Goal: Transaction & Acquisition: Book appointment/travel/reservation

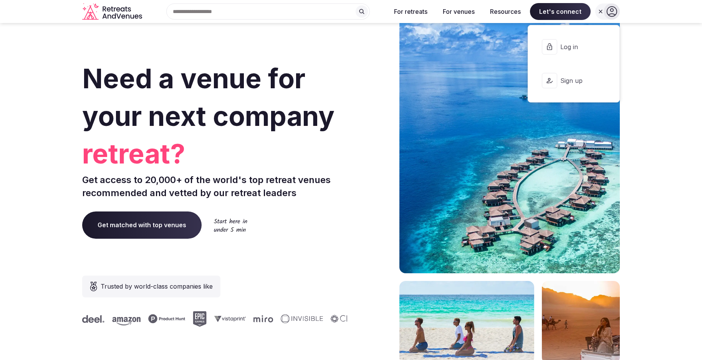
click at [579, 43] on span "Log in" at bounding box center [578, 47] width 37 height 8
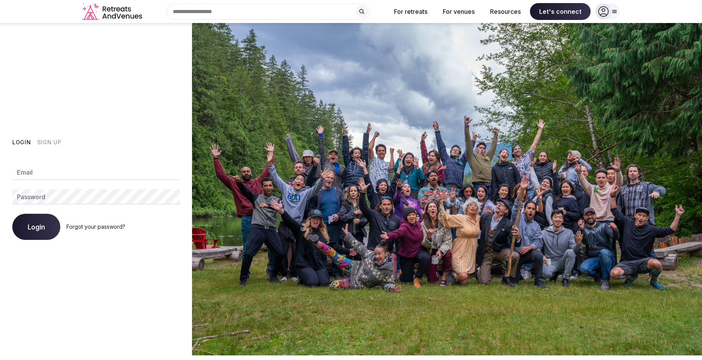
click at [83, 175] on input "Email" at bounding box center [95, 172] width 167 height 15
type input "**********"
click at [31, 231] on button "Login" at bounding box center [36, 227] width 48 height 26
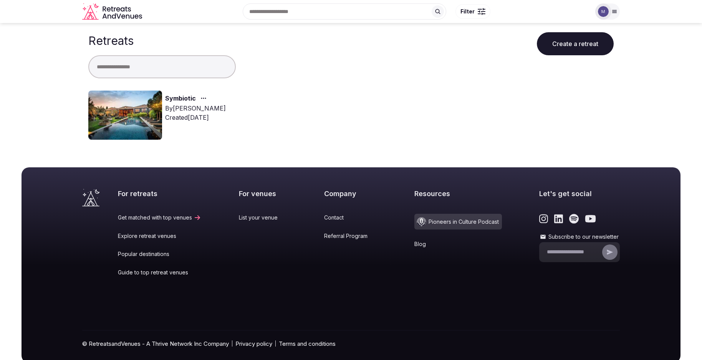
click at [131, 121] on img at bounding box center [125, 115] width 74 height 49
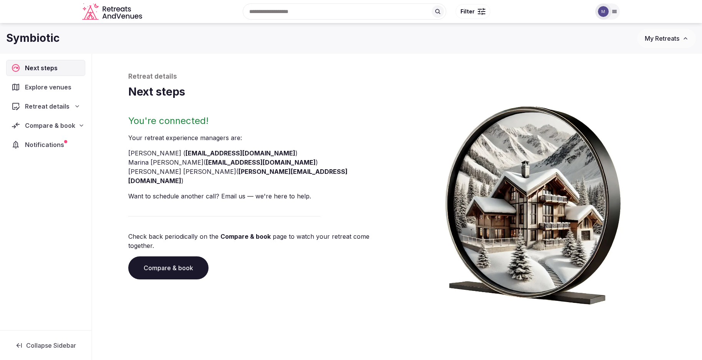
click at [63, 125] on span "Compare & book" at bounding box center [50, 125] width 50 height 9
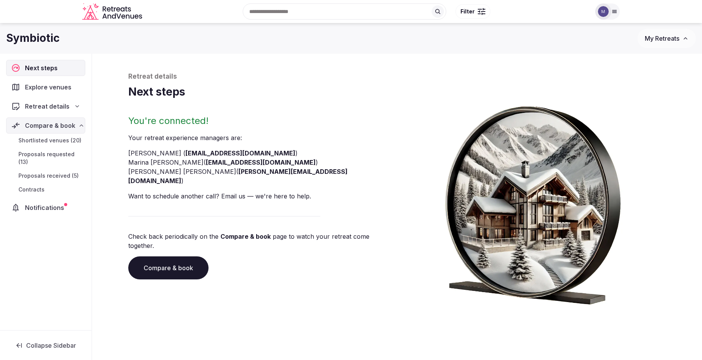
click at [63, 139] on span "Shortlisted venues (20)" at bounding box center [49, 141] width 63 height 8
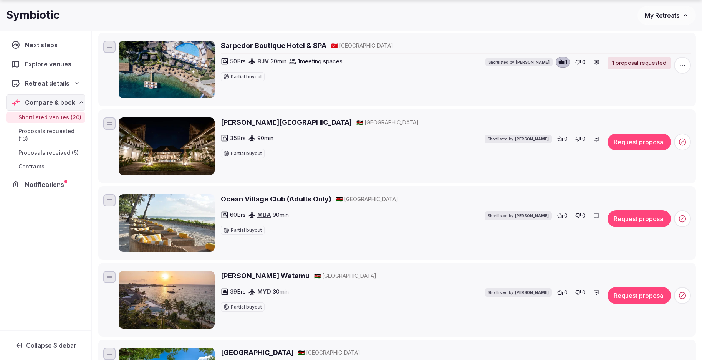
scroll to position [1036, 0]
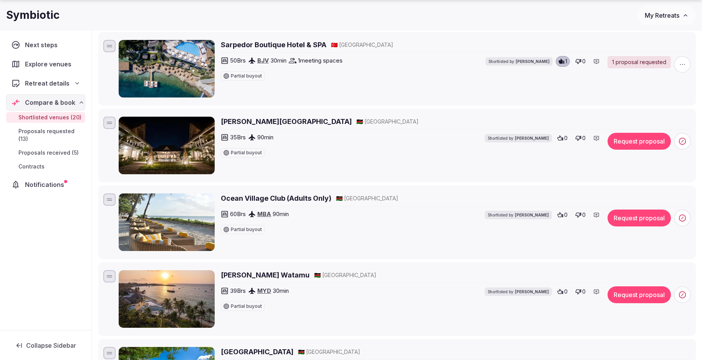
click at [273, 122] on h2 "Rafiki Tamu Residential Resort" at bounding box center [286, 122] width 131 height 10
click at [629, 149] on button "Request proposal" at bounding box center [638, 141] width 63 height 17
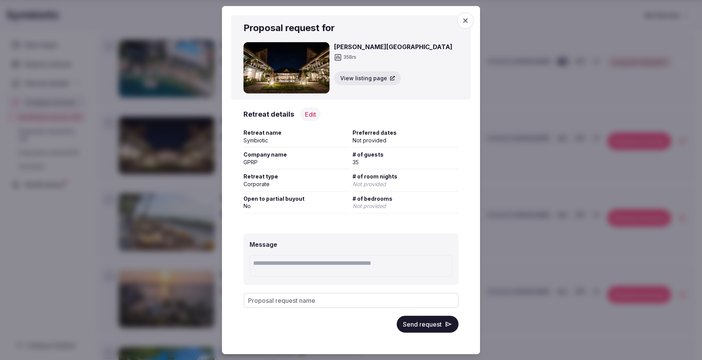
click at [304, 113] on button "Edit" at bounding box center [310, 114] width 20 height 14
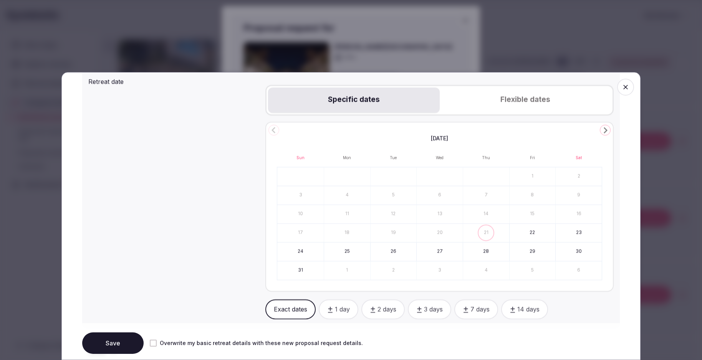
scroll to position [322, 0]
click at [527, 94] on button "Flexible dates" at bounding box center [525, 98] width 171 height 25
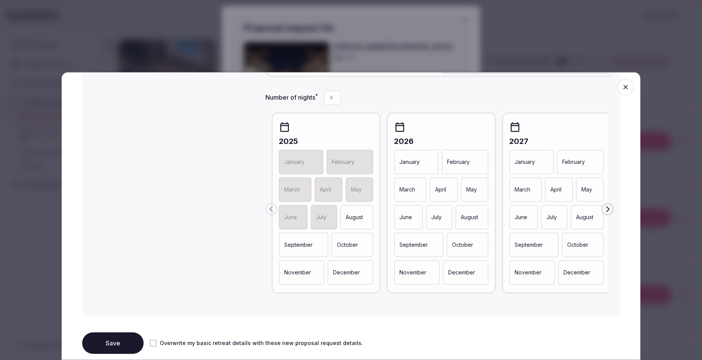
scroll to position [363, 0]
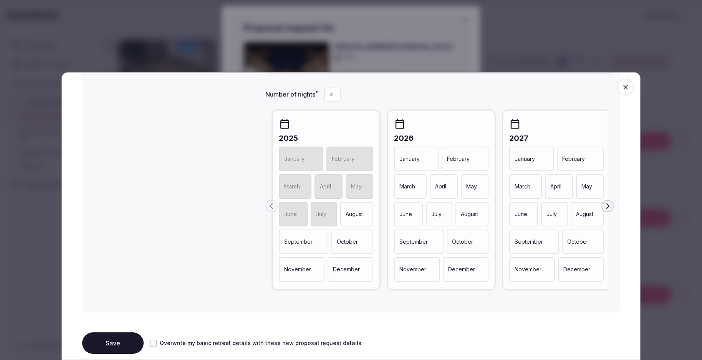
click at [468, 192] on div "May" at bounding box center [475, 186] width 28 height 25
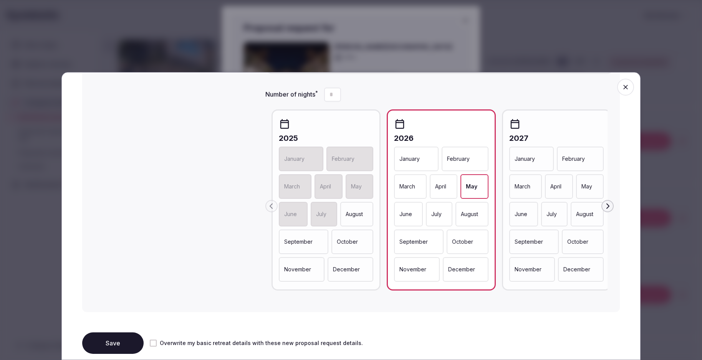
click at [414, 213] on div "June" at bounding box center [408, 214] width 29 height 25
click at [432, 213] on p "July" at bounding box center [437, 214] width 10 height 8
click at [121, 337] on button "Save" at bounding box center [112, 342] width 61 height 21
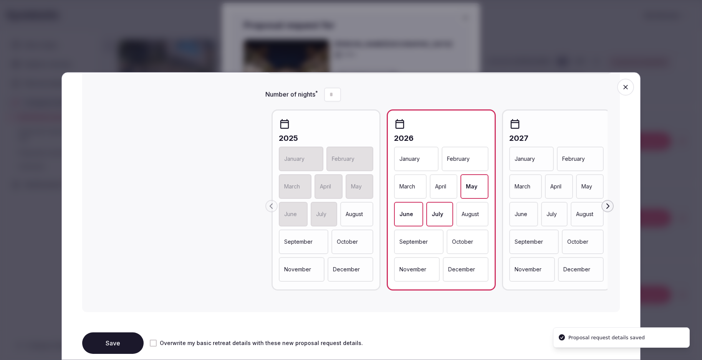
click at [616, 44] on div at bounding box center [351, 180] width 702 height 360
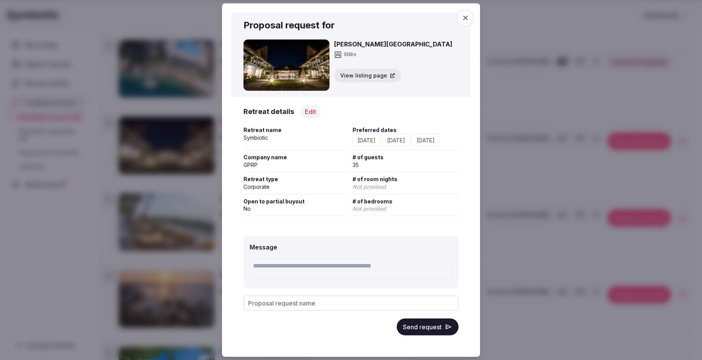
click at [428, 328] on button "Send request" at bounding box center [428, 326] width 62 height 17
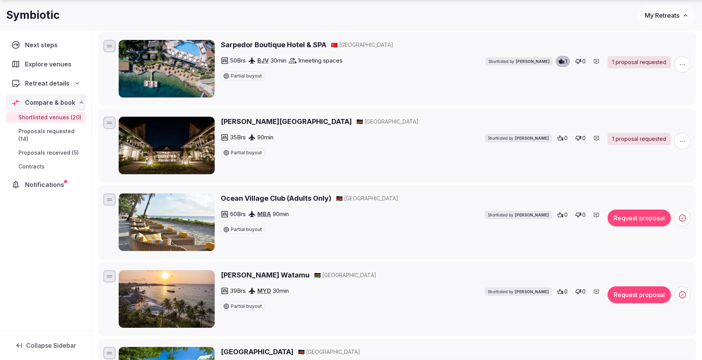
click at [260, 201] on h2 "Ocean Village Club (Adults Only)" at bounding box center [276, 198] width 111 height 10
click at [618, 221] on button "Request proposal" at bounding box center [638, 218] width 63 height 17
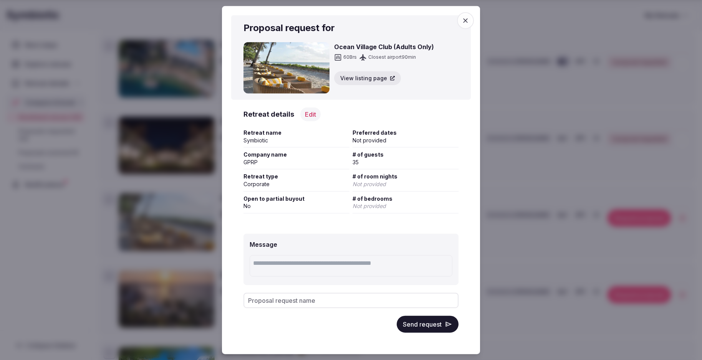
click at [309, 118] on button "Edit" at bounding box center [310, 114] width 20 height 14
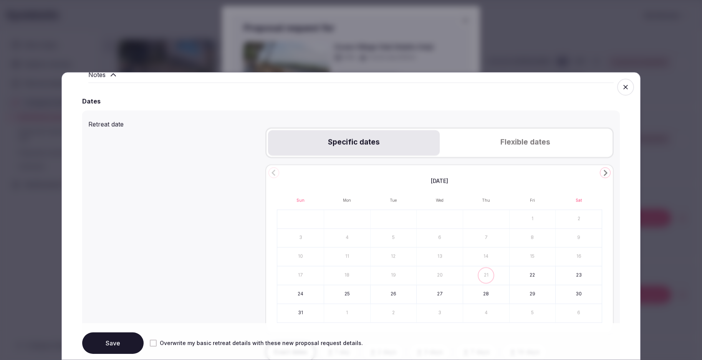
scroll to position [278, 0]
click at [517, 141] on button "Flexible dates" at bounding box center [525, 142] width 171 height 25
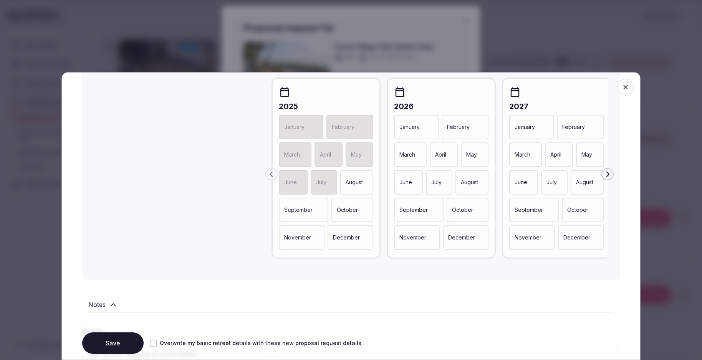
scroll to position [395, 0]
click at [471, 155] on p "May" at bounding box center [471, 154] width 11 height 8
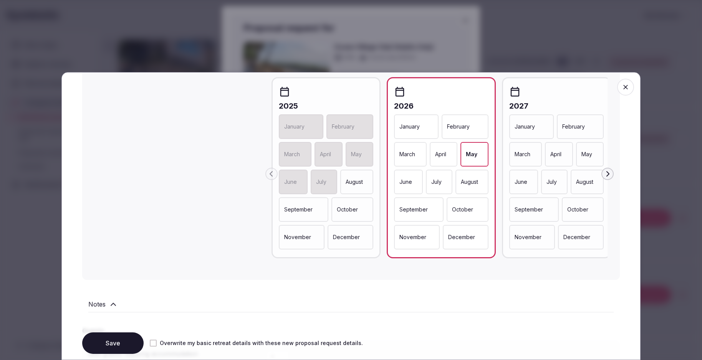
click at [414, 179] on div "June" at bounding box center [408, 181] width 29 height 25
click at [432, 180] on p "July" at bounding box center [437, 182] width 10 height 8
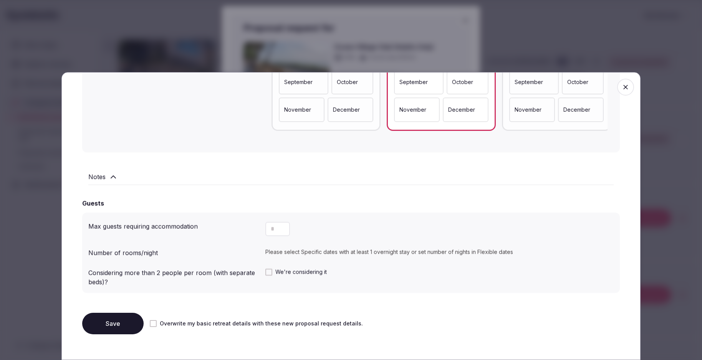
scroll to position [533, 0]
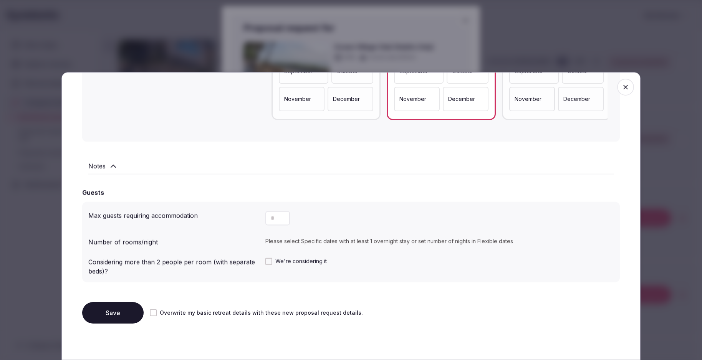
click at [152, 312] on button "Overwrite my basic retreat details with these new proposal request details." at bounding box center [153, 312] width 7 height 7
click at [115, 315] on button "Save" at bounding box center [112, 312] width 61 height 21
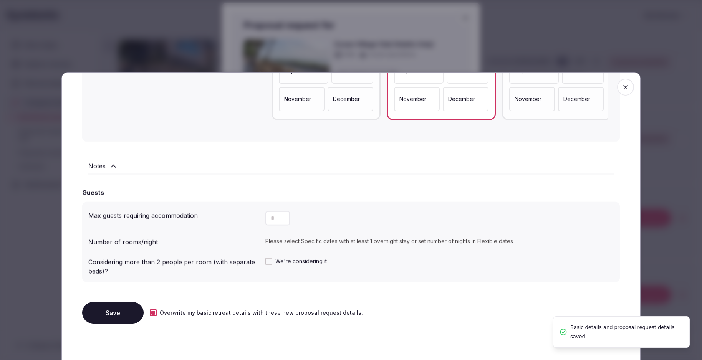
click at [629, 88] on icon "button" at bounding box center [626, 87] width 8 height 8
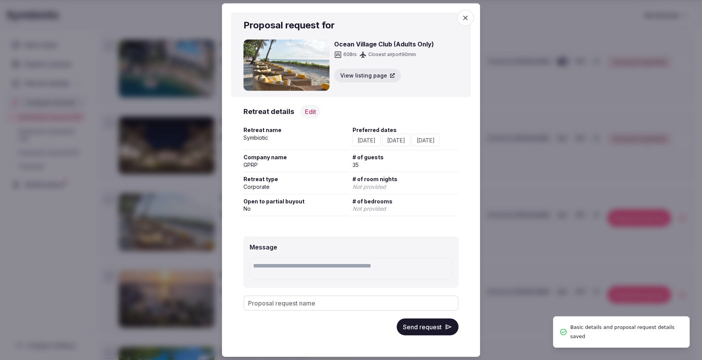
click at [431, 329] on button "Send request" at bounding box center [428, 326] width 62 height 17
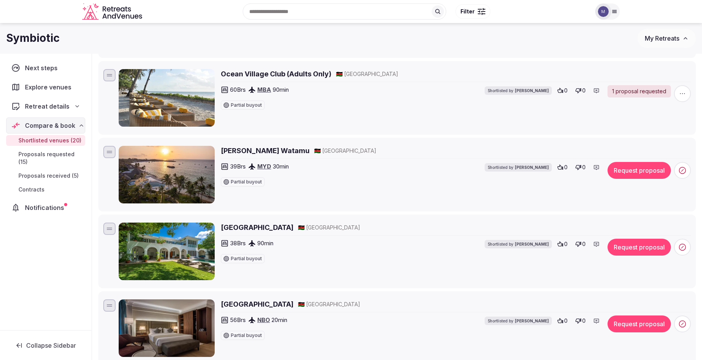
scroll to position [1132, 0]
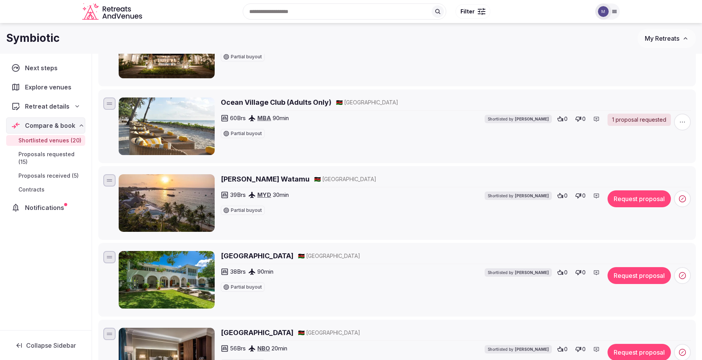
click at [274, 182] on h2 "Hemingways Watamu" at bounding box center [265, 179] width 89 height 10
click at [634, 205] on button "Request proposal" at bounding box center [638, 198] width 63 height 17
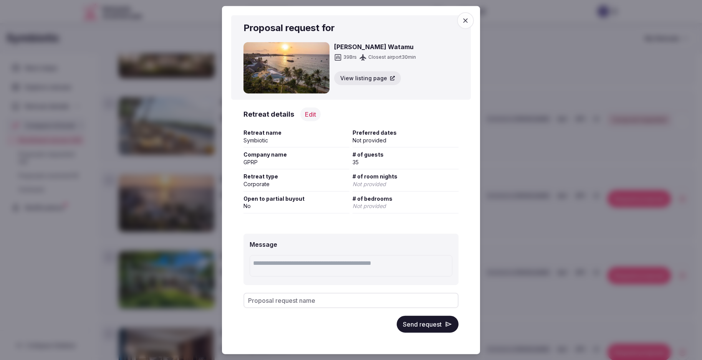
click at [305, 115] on button "Edit" at bounding box center [310, 114] width 20 height 14
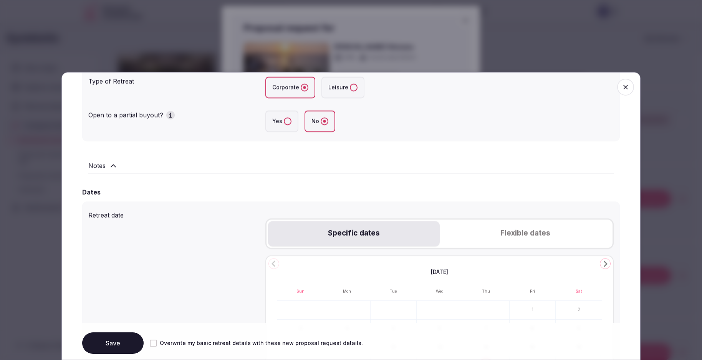
scroll to position [283, 0]
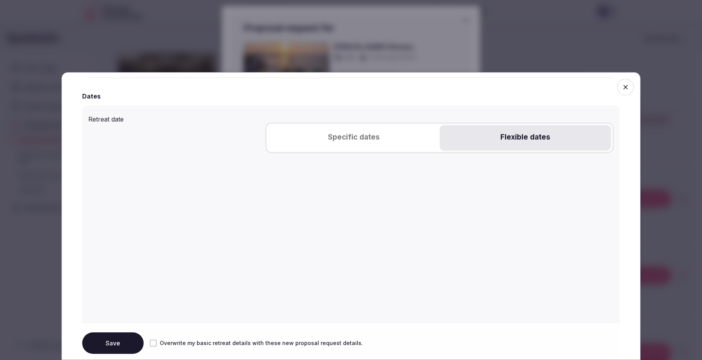
click at [517, 134] on button "Flexible dates" at bounding box center [525, 137] width 171 height 25
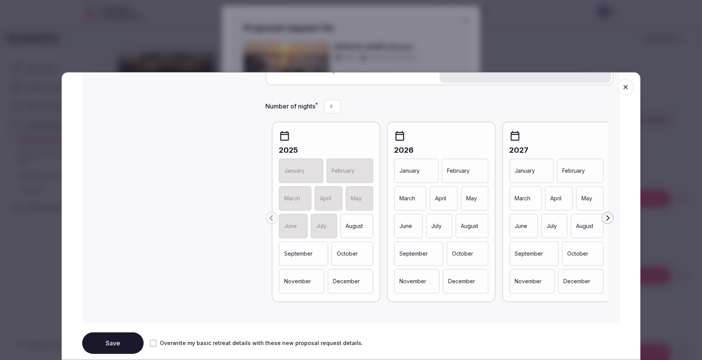
scroll to position [431, 0]
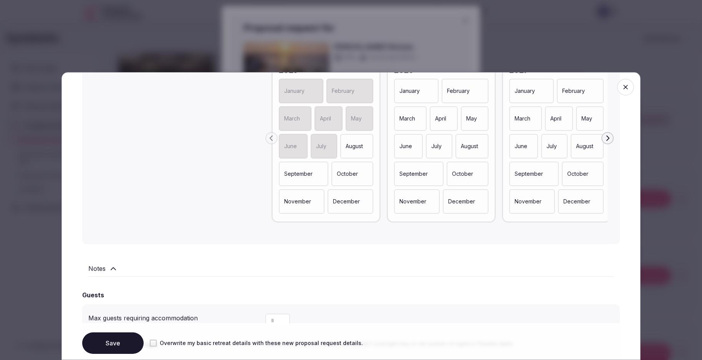
click at [472, 119] on p "May" at bounding box center [471, 118] width 11 height 8
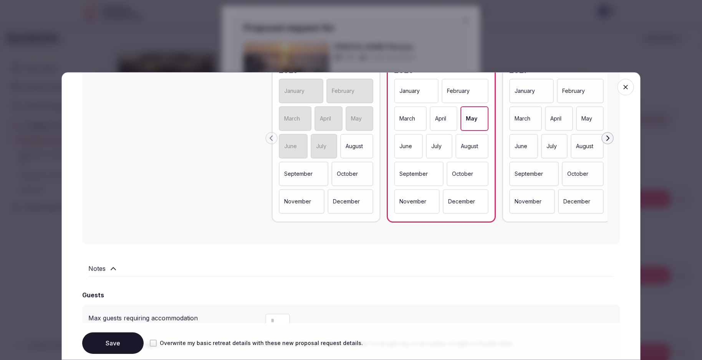
click at [411, 144] on p "June" at bounding box center [405, 146] width 13 height 8
click at [438, 147] on p "July" at bounding box center [437, 146] width 10 height 8
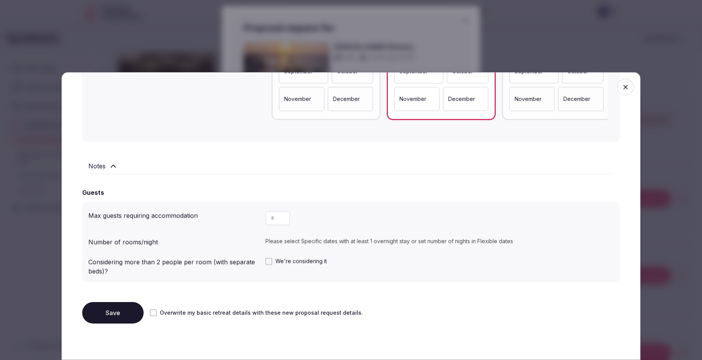
click at [130, 312] on button "Save" at bounding box center [112, 312] width 61 height 21
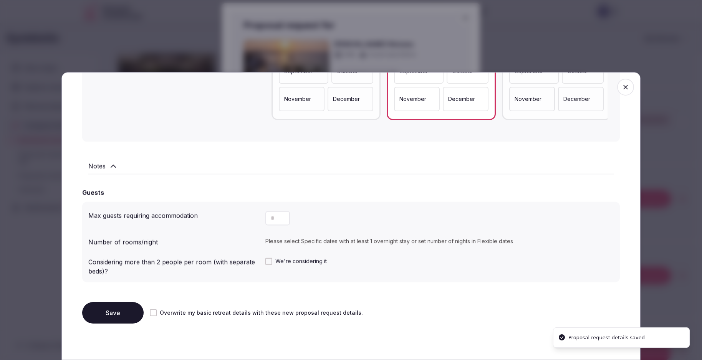
click at [630, 89] on span "button" at bounding box center [625, 87] width 17 height 17
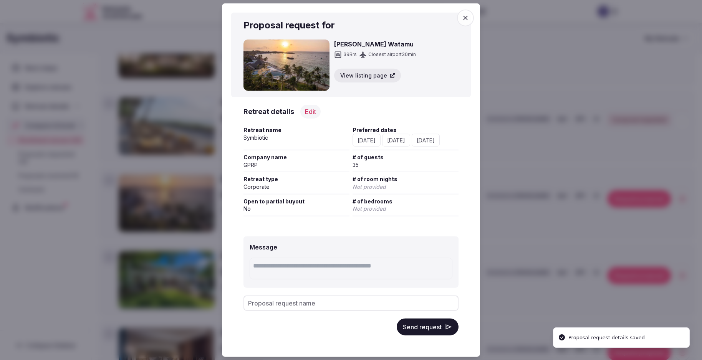
click at [546, 68] on div at bounding box center [351, 180] width 702 height 360
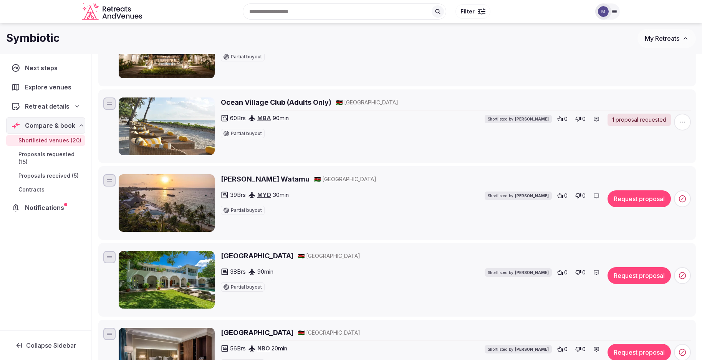
click at [635, 199] on button "Request proposal" at bounding box center [638, 198] width 63 height 17
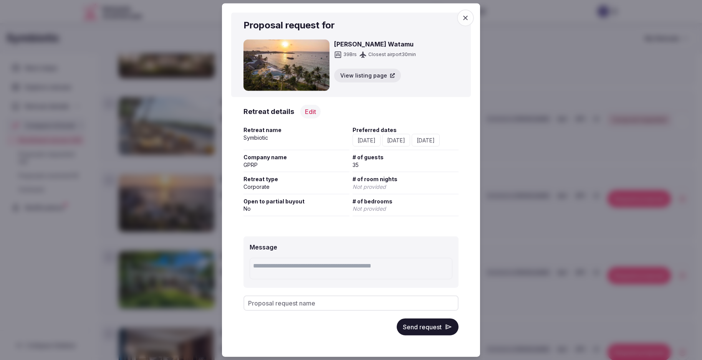
click at [441, 328] on button "Send request" at bounding box center [428, 326] width 62 height 17
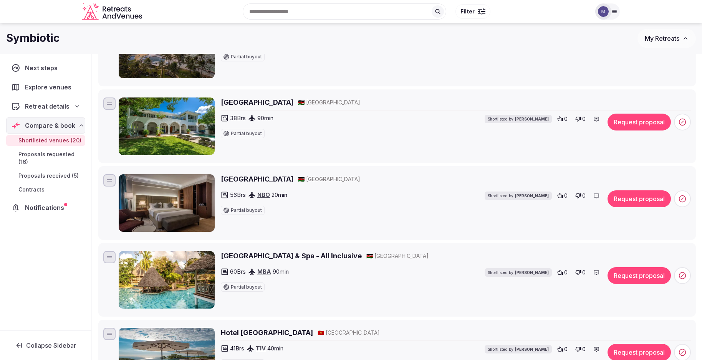
scroll to position [1284, 0]
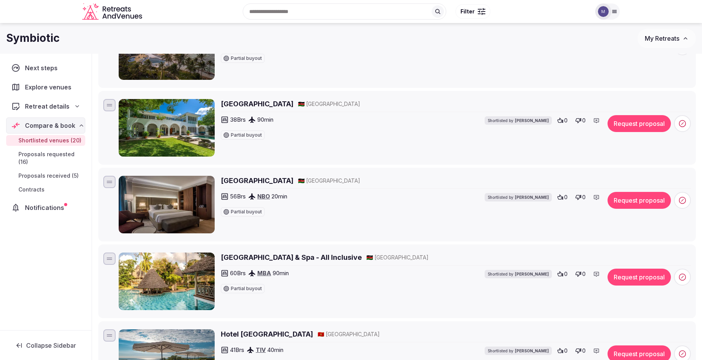
click at [256, 106] on h2 "Nomad Beach Resort" at bounding box center [257, 104] width 73 height 10
click at [622, 129] on button "Request proposal" at bounding box center [638, 123] width 63 height 17
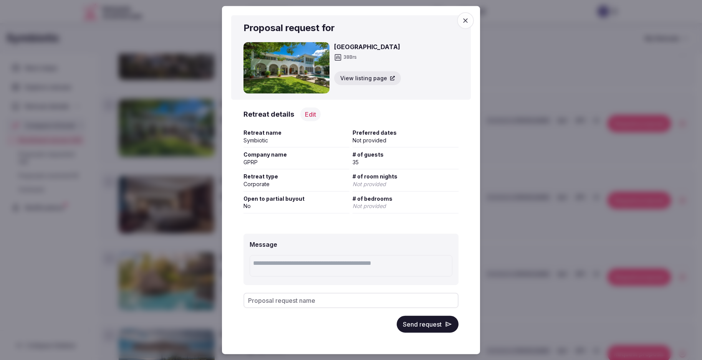
click at [312, 113] on button "Edit" at bounding box center [310, 114] width 20 height 14
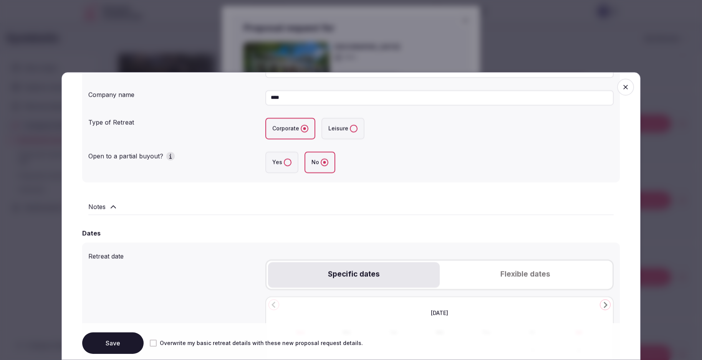
scroll to position [203, 0]
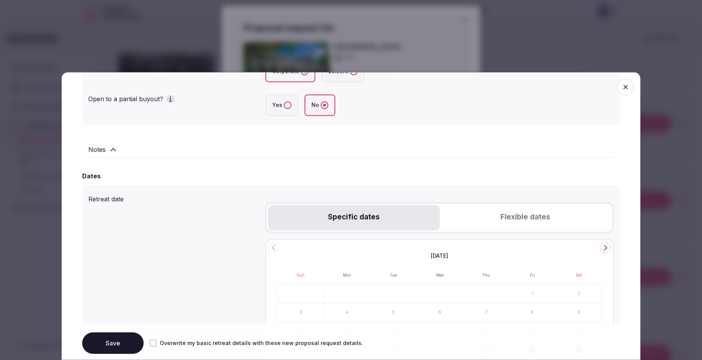
click at [501, 216] on button "Flexible dates" at bounding box center [525, 217] width 171 height 25
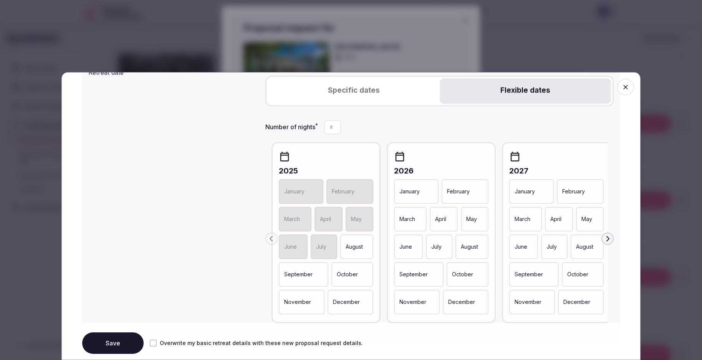
scroll to position [338, 0]
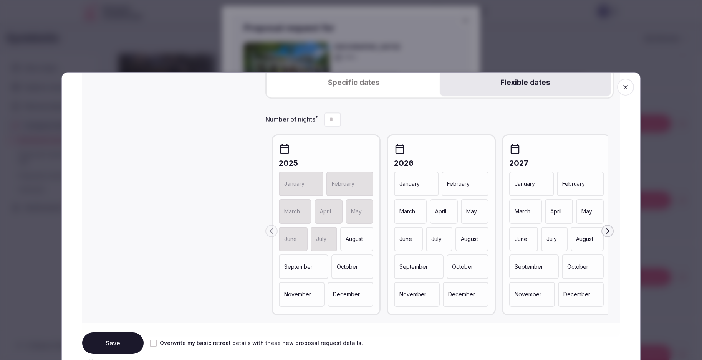
click at [471, 213] on p "May" at bounding box center [471, 211] width 11 height 8
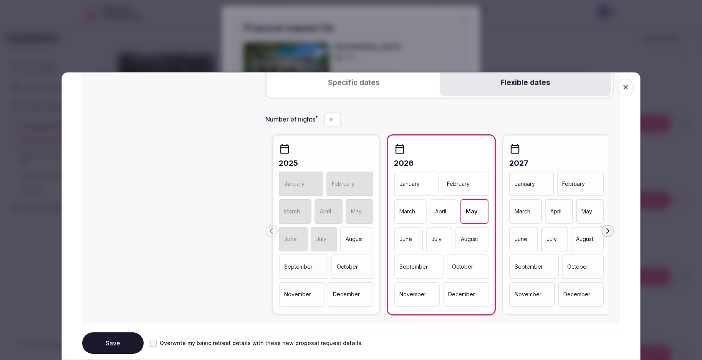
click at [418, 235] on div "June" at bounding box center [408, 238] width 29 height 25
click at [433, 238] on p "July" at bounding box center [437, 239] width 10 height 8
click at [124, 337] on button "Save" at bounding box center [112, 342] width 61 height 21
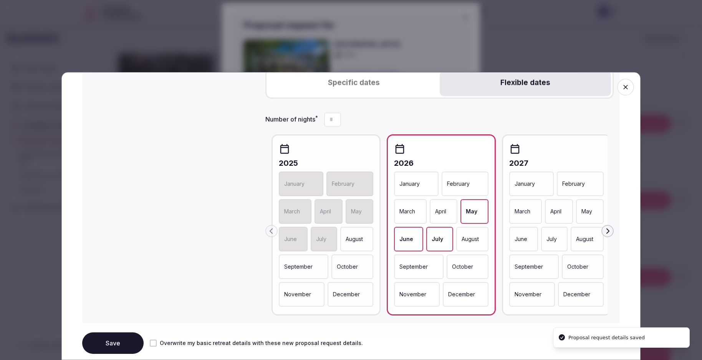
click at [538, 44] on div at bounding box center [351, 180] width 702 height 360
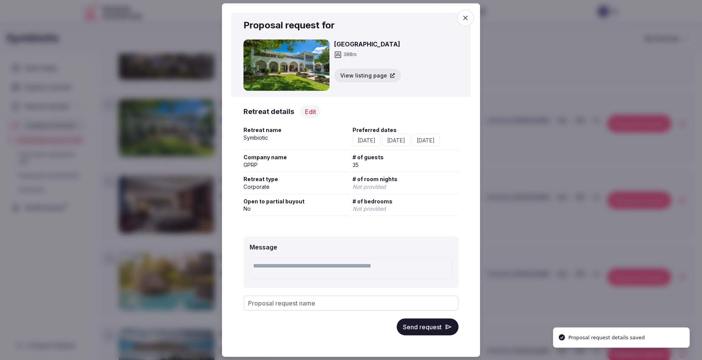
click at [504, 50] on div at bounding box center [351, 180] width 702 height 360
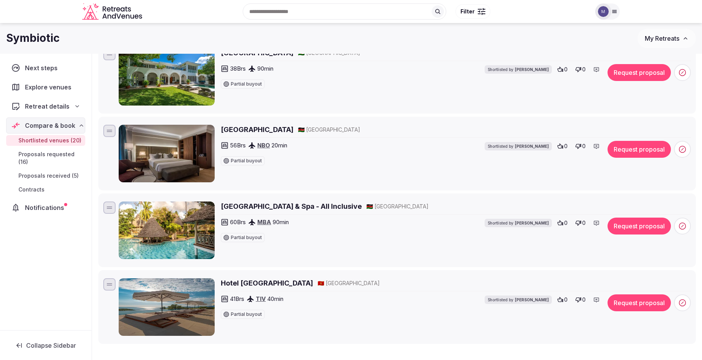
scroll to position [1366, 0]
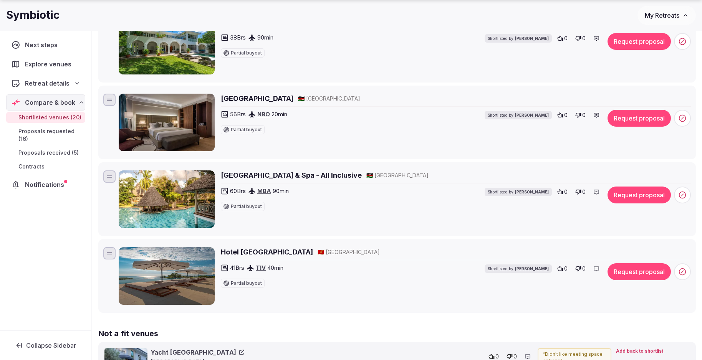
click at [634, 44] on button "Request proposal" at bounding box center [638, 41] width 63 height 17
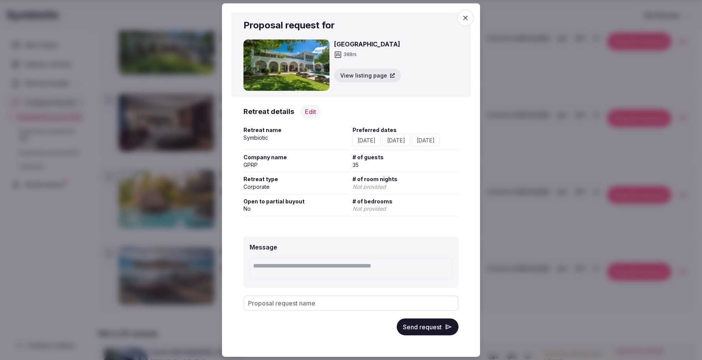
click at [437, 326] on button "Send request" at bounding box center [428, 326] width 62 height 17
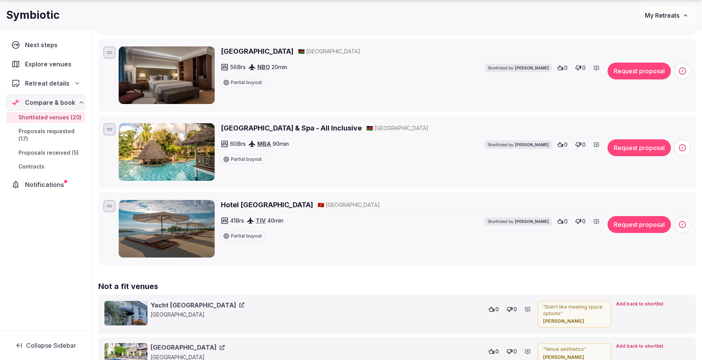
scroll to position [1447, 0]
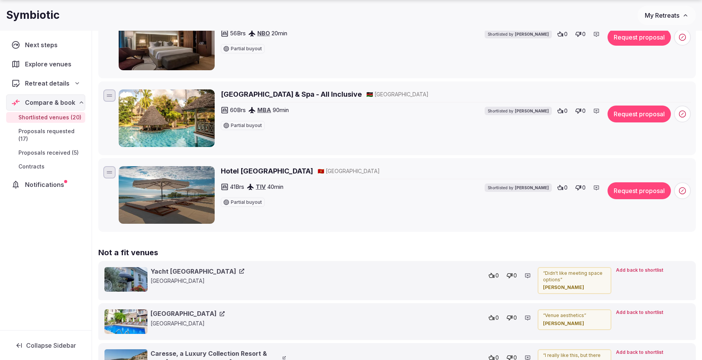
click at [313, 176] on h2 "Hotel [GEOGRAPHIC_DATA]" at bounding box center [267, 171] width 92 height 10
click at [655, 198] on button "Request proposal" at bounding box center [638, 190] width 63 height 17
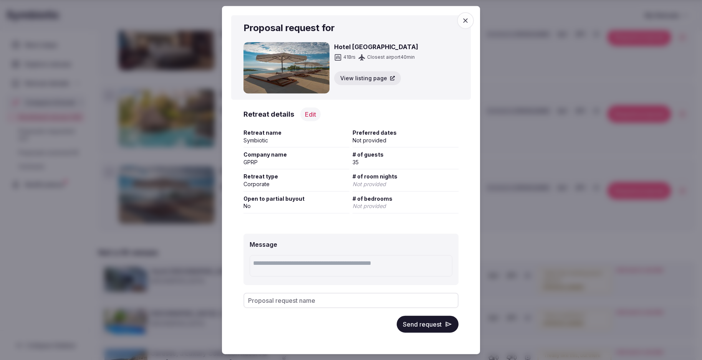
click at [311, 114] on button "Edit" at bounding box center [310, 114] width 20 height 14
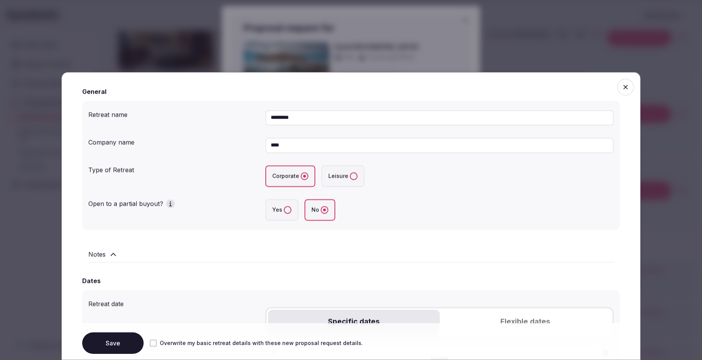
scroll to position [260, 0]
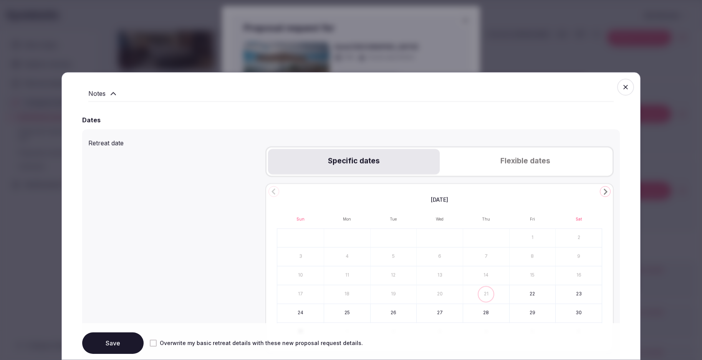
click at [533, 159] on button "Flexible dates" at bounding box center [525, 161] width 171 height 25
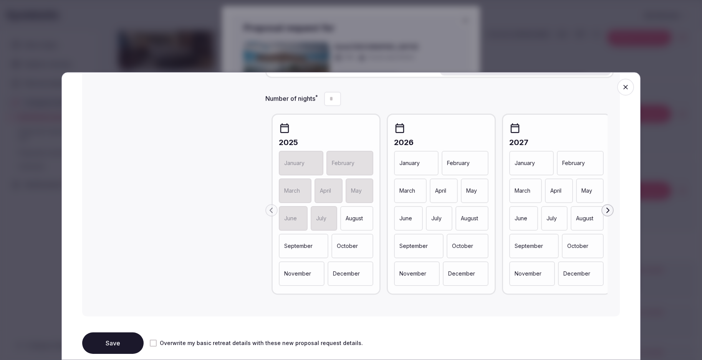
scroll to position [361, 0]
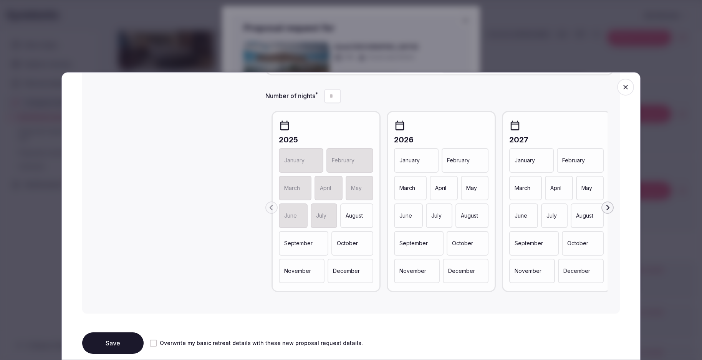
click at [474, 191] on div "May" at bounding box center [475, 187] width 28 height 25
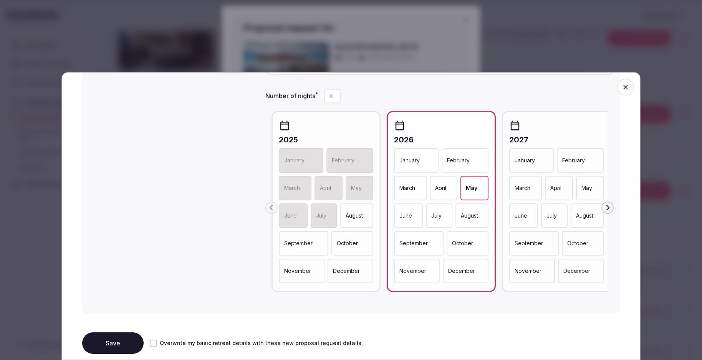
click at [415, 209] on div "June" at bounding box center [408, 215] width 29 height 25
click at [439, 215] on p "July" at bounding box center [437, 216] width 10 height 8
click at [131, 347] on button "Save" at bounding box center [112, 342] width 61 height 21
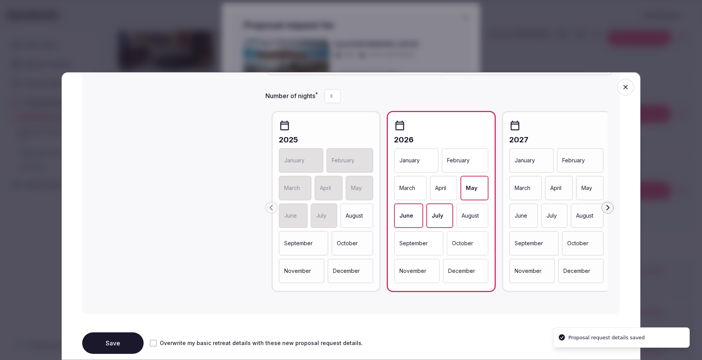
scroll to position [533, 0]
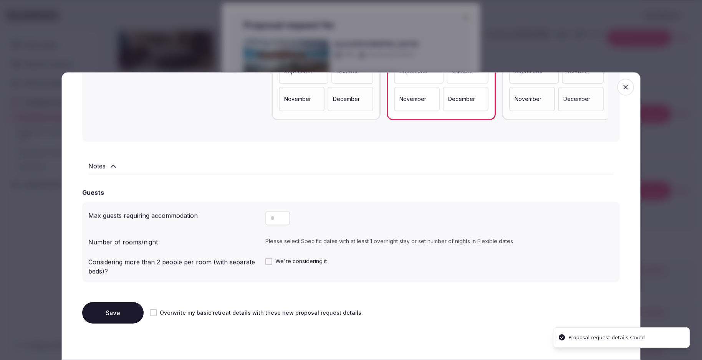
click at [117, 310] on button "Save" at bounding box center [112, 312] width 61 height 21
click at [238, 40] on div at bounding box center [351, 180] width 702 height 360
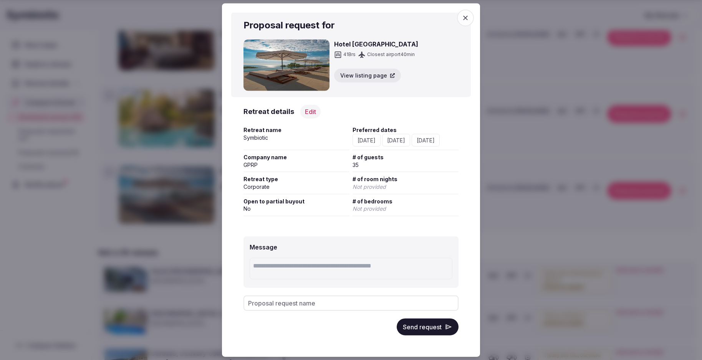
click at [425, 327] on button "Send request" at bounding box center [428, 326] width 62 height 17
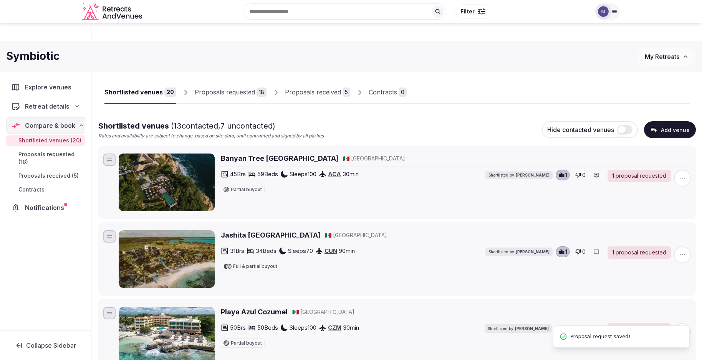
scroll to position [0, 0]
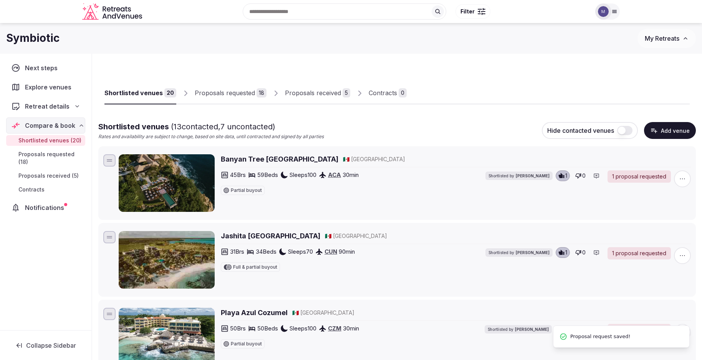
click at [214, 94] on div "Proposals requested" at bounding box center [225, 92] width 60 height 9
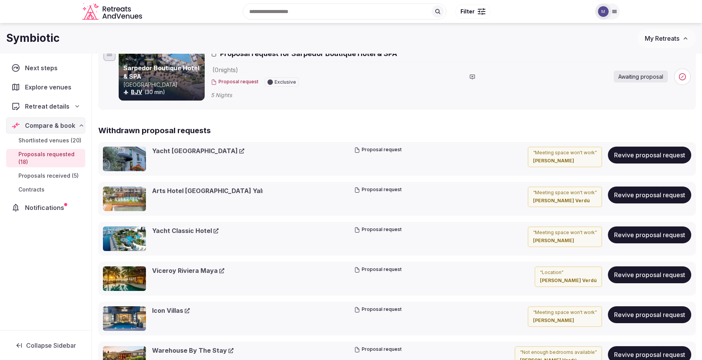
scroll to position [1250, 0]
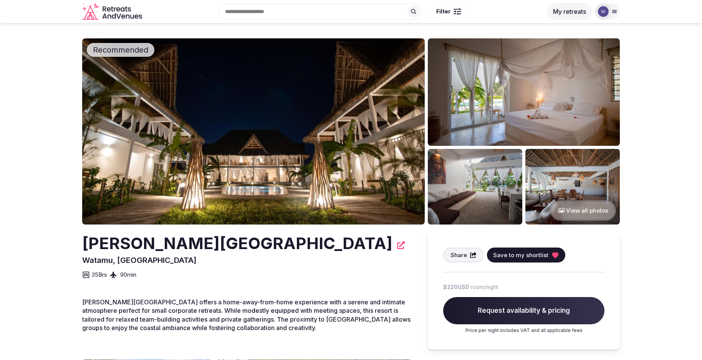
click at [319, 154] on img at bounding box center [253, 131] width 342 height 186
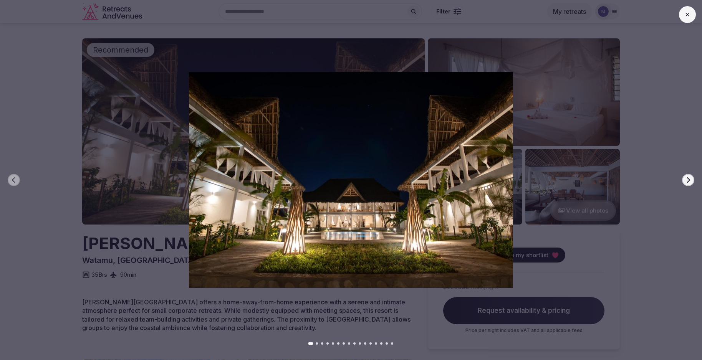
click at [685, 179] on icon "button" at bounding box center [688, 180] width 6 height 6
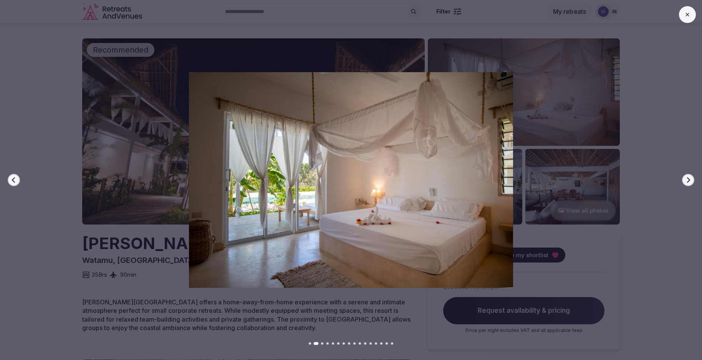
click at [685, 179] on icon "button" at bounding box center [688, 180] width 6 height 6
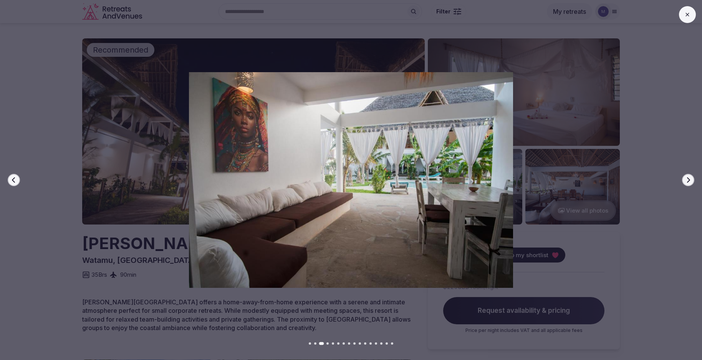
click at [685, 179] on icon "button" at bounding box center [688, 180] width 6 height 6
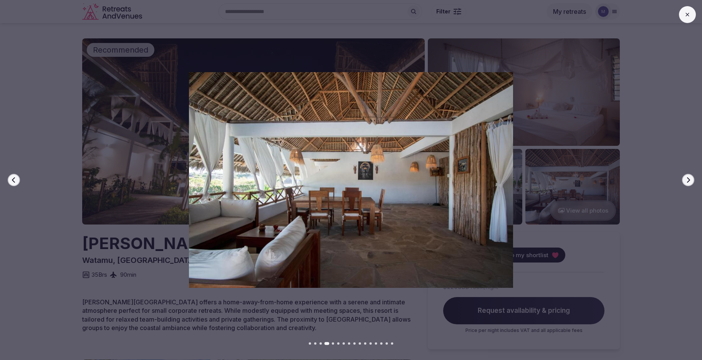
click at [686, 179] on icon "button" at bounding box center [688, 180] width 6 height 6
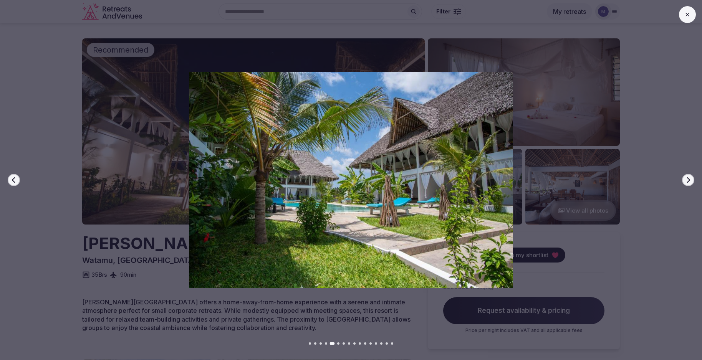
click at [686, 179] on icon "button" at bounding box center [688, 180] width 6 height 6
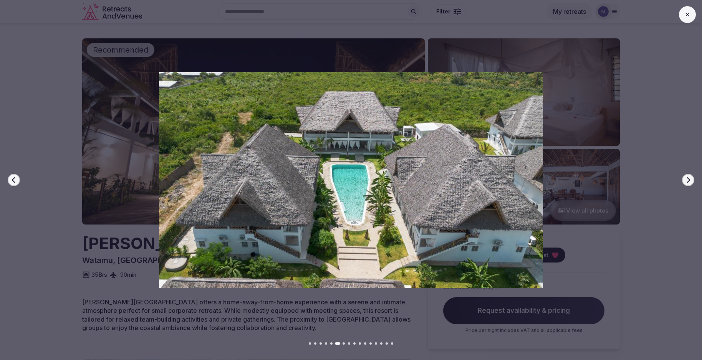
click at [686, 179] on icon "button" at bounding box center [688, 180] width 6 height 6
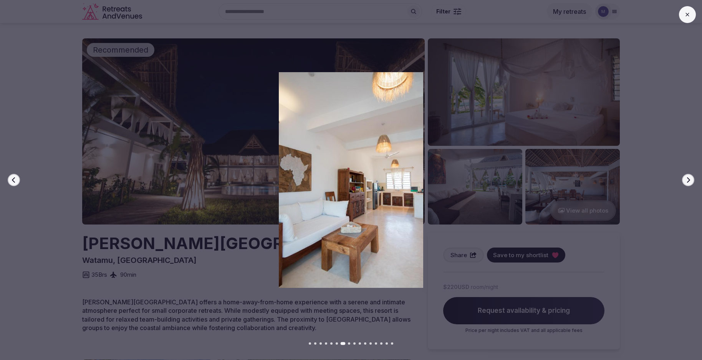
click at [686, 179] on icon "button" at bounding box center [688, 180] width 6 height 6
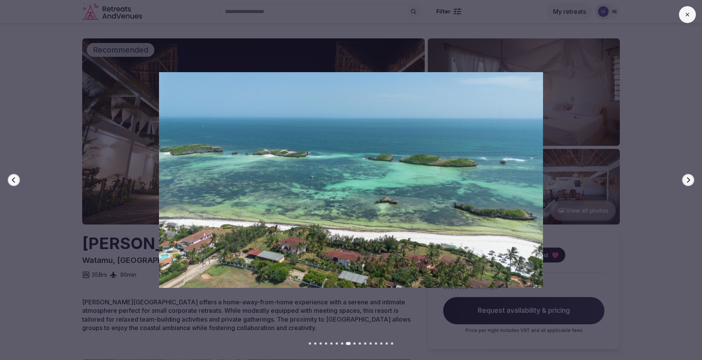
click at [686, 179] on icon "button" at bounding box center [688, 180] width 6 height 6
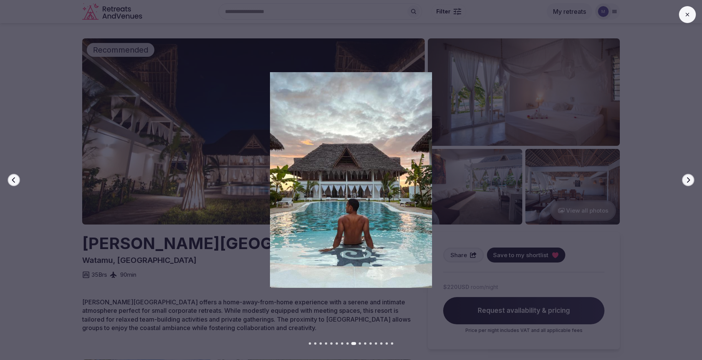
click at [686, 179] on icon "button" at bounding box center [688, 180] width 6 height 6
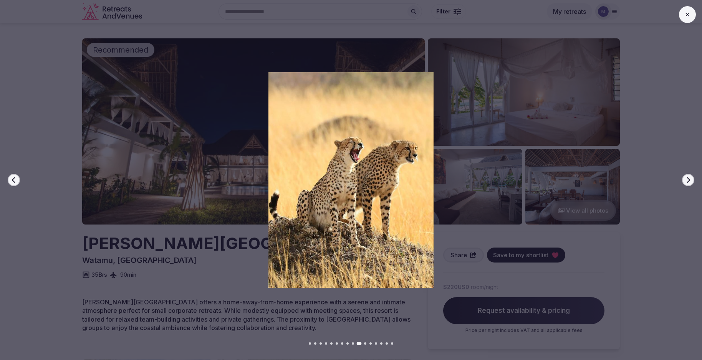
click at [686, 179] on icon "button" at bounding box center [688, 180] width 6 height 6
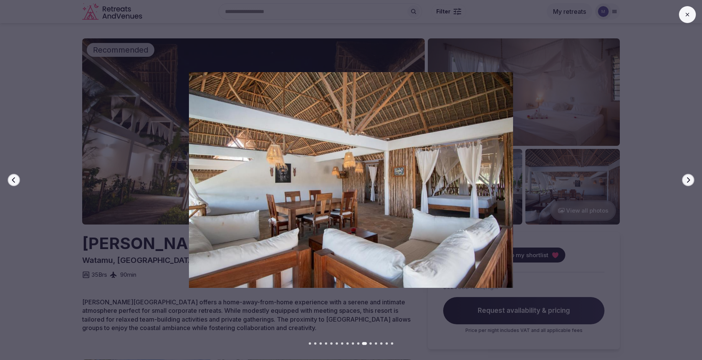
click at [686, 179] on icon "button" at bounding box center [688, 180] width 6 height 6
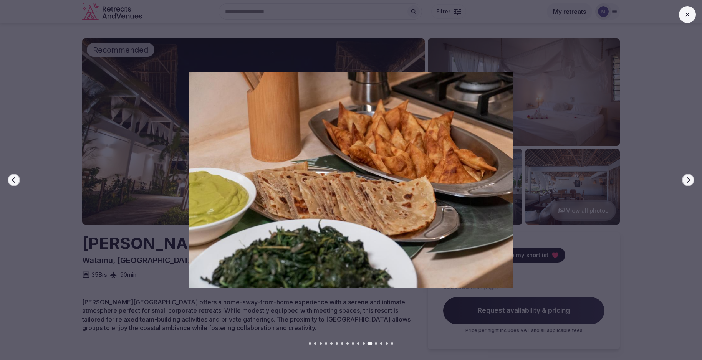
click at [686, 179] on icon "button" at bounding box center [688, 180] width 6 height 6
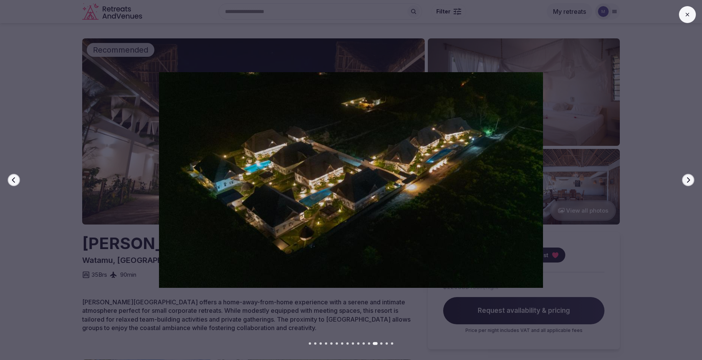
click at [686, 179] on icon "button" at bounding box center [688, 180] width 6 height 6
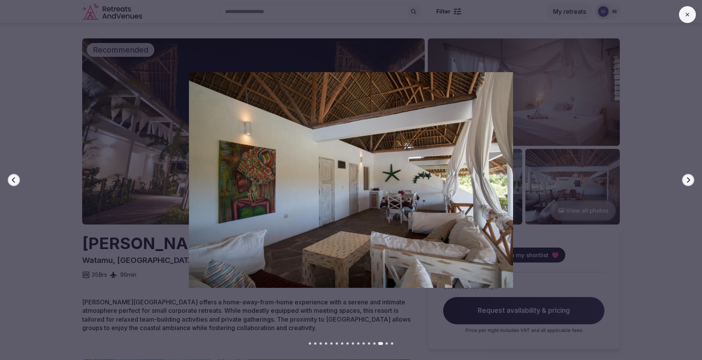
click at [686, 179] on icon "button" at bounding box center [688, 180] width 6 height 6
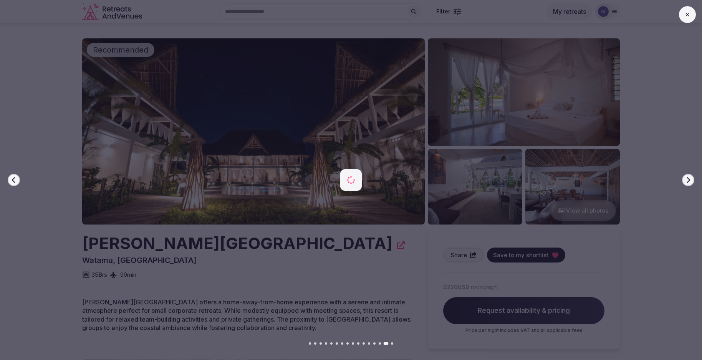
click at [686, 179] on icon "button" at bounding box center [688, 180] width 6 height 6
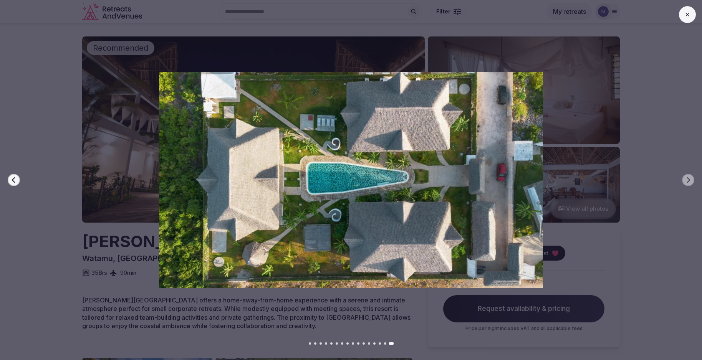
click at [682, 18] on button at bounding box center [687, 14] width 17 height 17
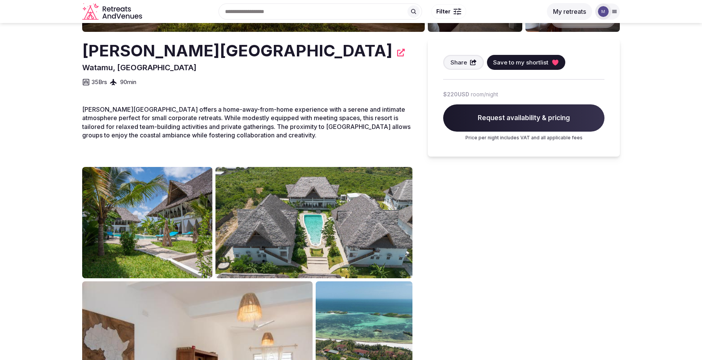
scroll to position [0, 0]
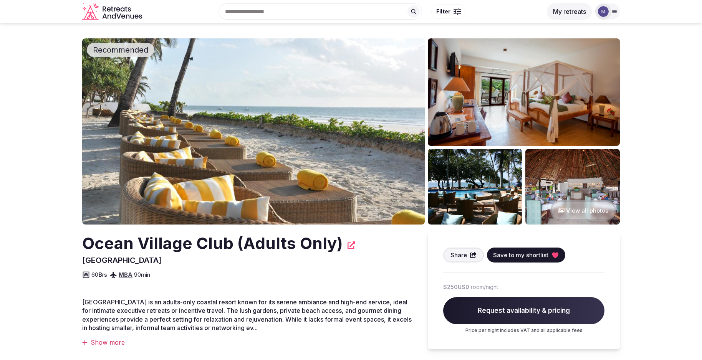
click at [267, 126] on img at bounding box center [253, 131] width 342 height 186
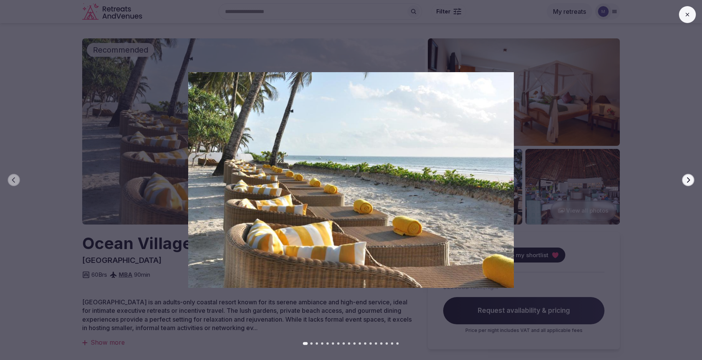
click at [691, 179] on icon "button" at bounding box center [688, 180] width 6 height 6
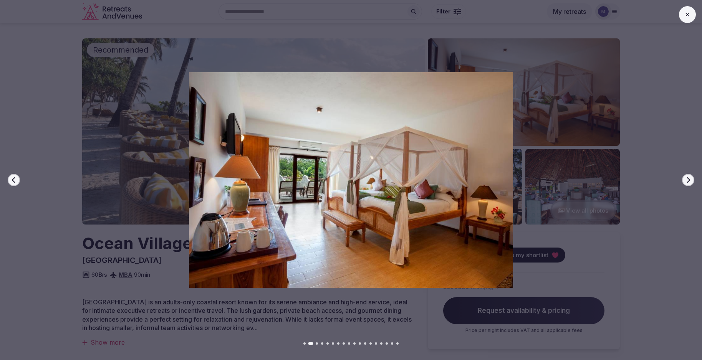
click at [691, 178] on icon "button" at bounding box center [688, 180] width 6 height 6
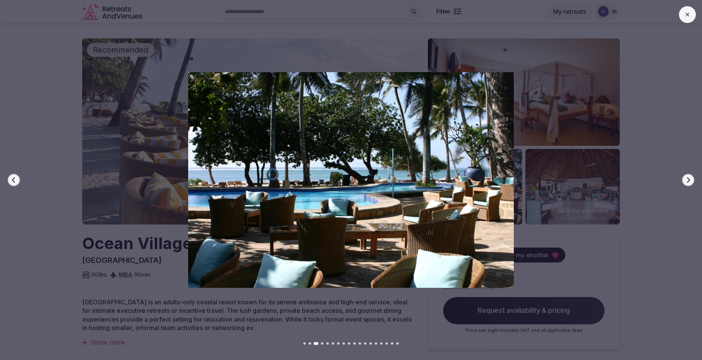
click at [691, 178] on icon "button" at bounding box center [688, 180] width 6 height 6
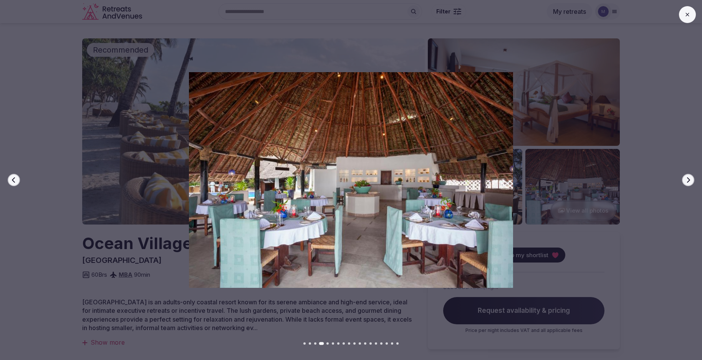
click at [691, 178] on icon "button" at bounding box center [688, 180] width 6 height 6
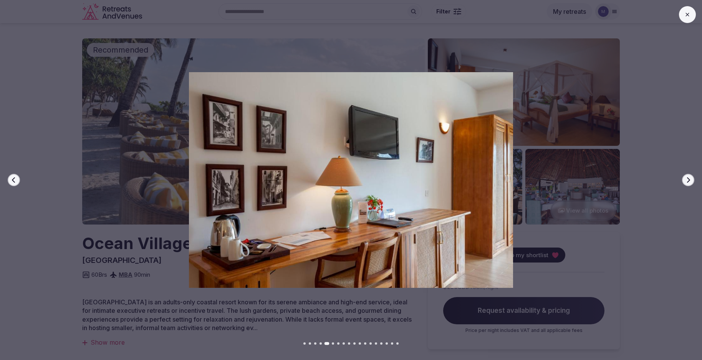
click at [691, 178] on icon "button" at bounding box center [688, 180] width 6 height 6
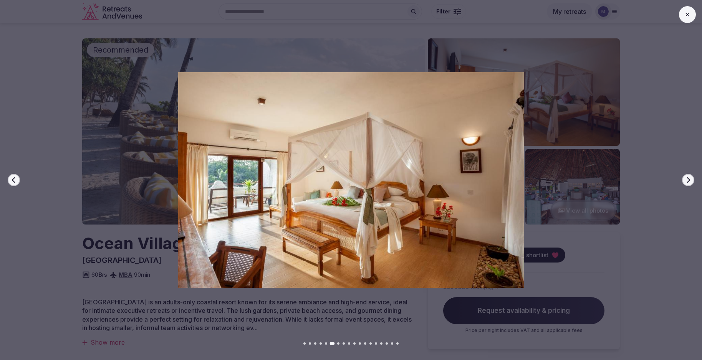
click at [691, 178] on icon "button" at bounding box center [688, 180] width 6 height 6
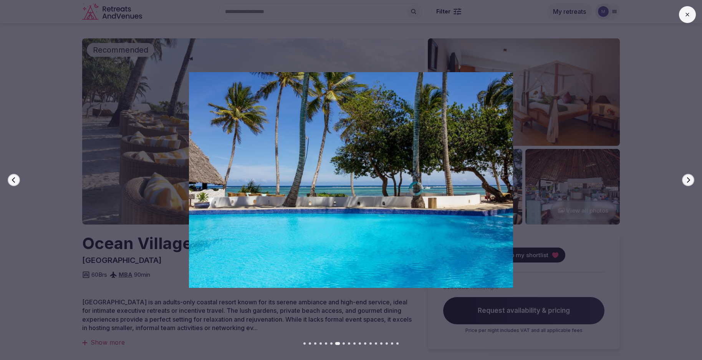
click at [691, 178] on icon "button" at bounding box center [688, 180] width 6 height 6
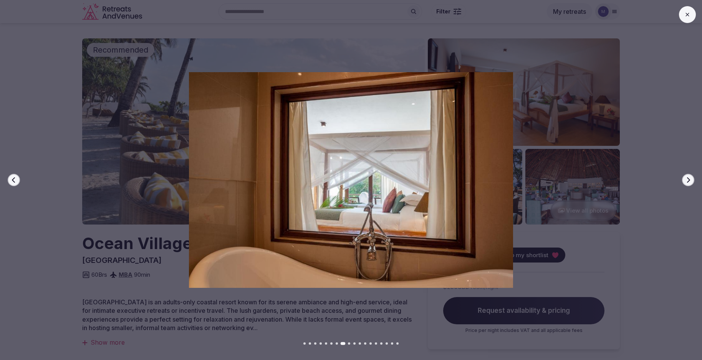
click at [691, 178] on icon "button" at bounding box center [688, 180] width 6 height 6
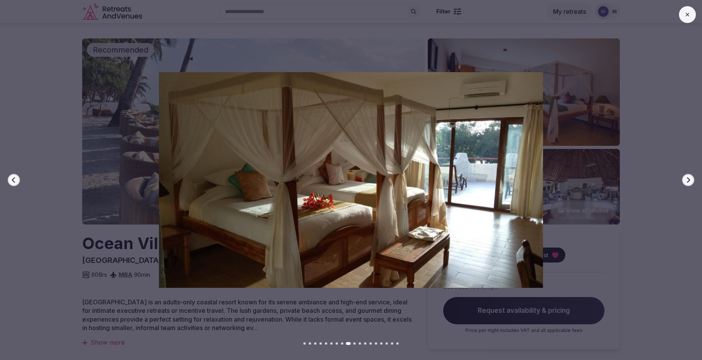
click at [691, 178] on button "Next slide" at bounding box center [688, 180] width 12 height 12
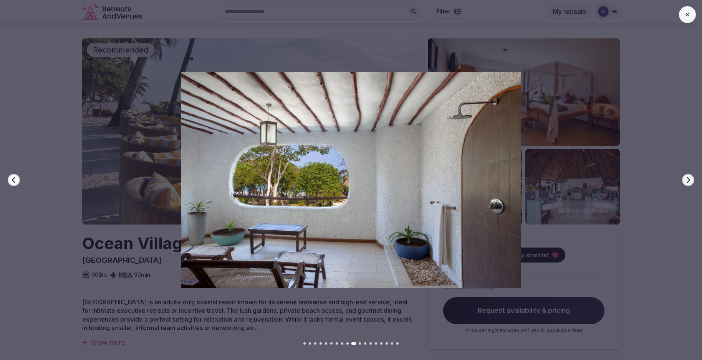
click at [691, 178] on button "Next slide" at bounding box center [688, 180] width 12 height 12
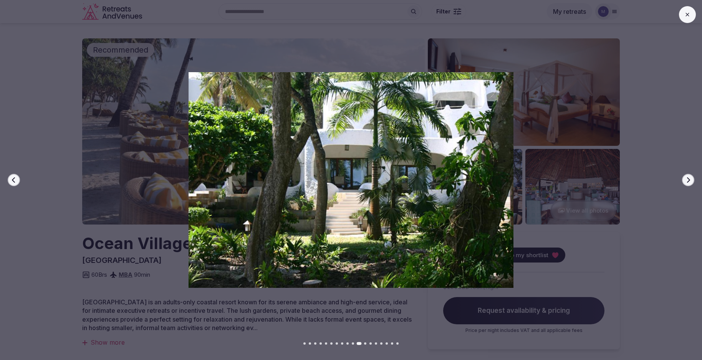
click at [691, 178] on button "Next slide" at bounding box center [688, 180] width 12 height 12
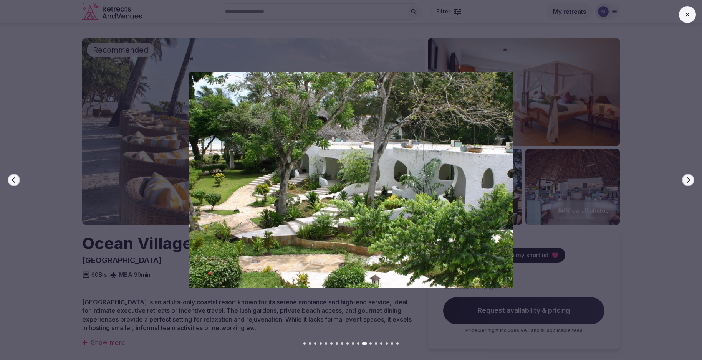
click at [691, 178] on button "Next slide" at bounding box center [688, 180] width 12 height 12
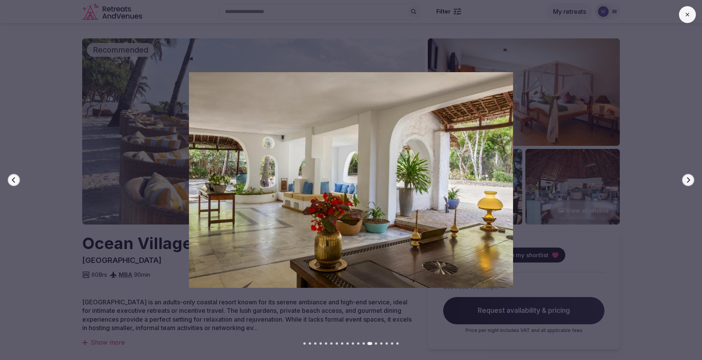
click at [691, 178] on button "Next slide" at bounding box center [688, 180] width 12 height 12
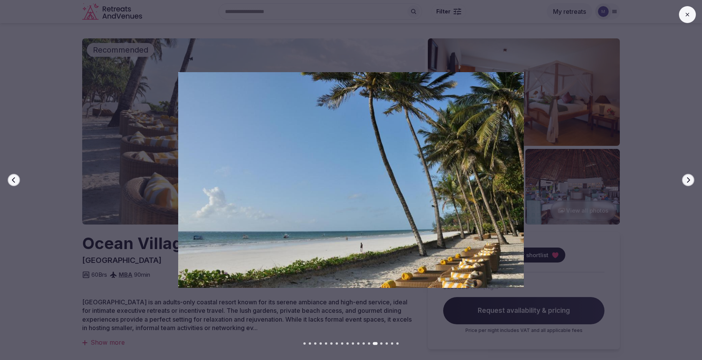
click at [691, 178] on button "Next slide" at bounding box center [688, 180] width 12 height 12
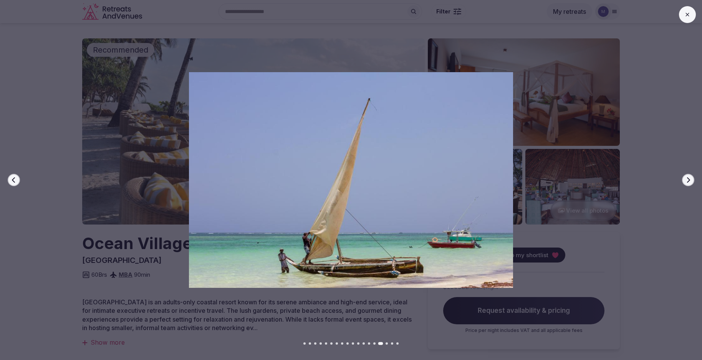
click at [691, 178] on button "Next slide" at bounding box center [688, 180] width 12 height 12
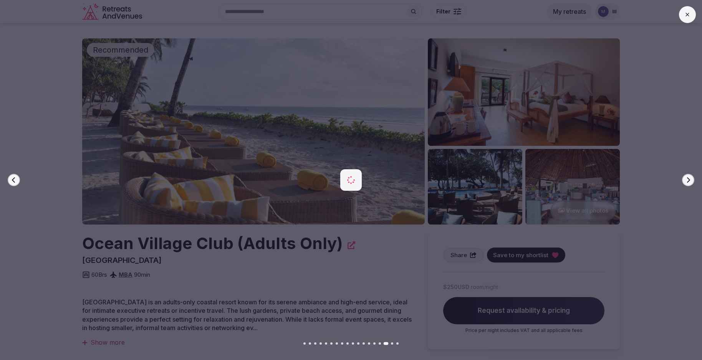
click at [691, 178] on button "Next slide" at bounding box center [688, 180] width 12 height 12
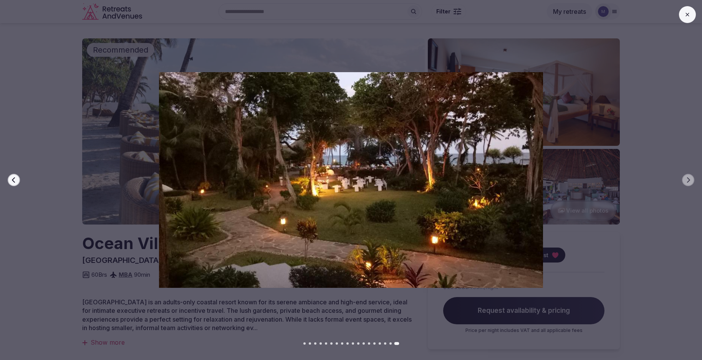
click at [686, 14] on icon at bounding box center [686, 14] width 3 height 3
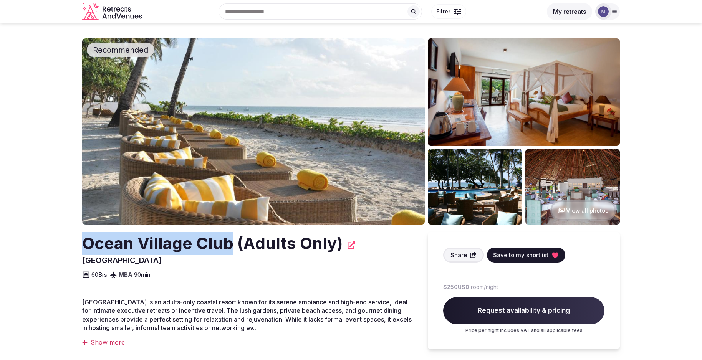
drag, startPoint x: 232, startPoint y: 245, endPoint x: 83, endPoint y: 240, distance: 149.0
click at [84, 240] on h2 "Ocean Village Club (Adults Only)" at bounding box center [212, 243] width 261 height 23
copy h2 "Ocean Village Club"
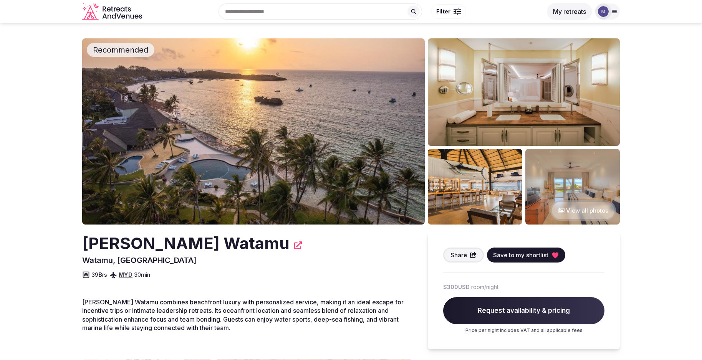
click at [326, 145] on img at bounding box center [253, 131] width 342 height 186
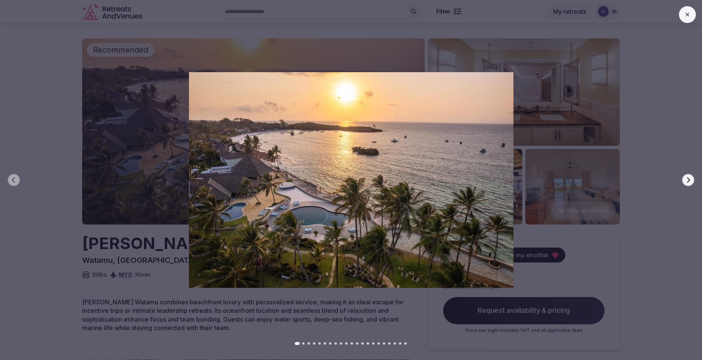
click at [690, 181] on icon "button" at bounding box center [688, 180] width 6 height 6
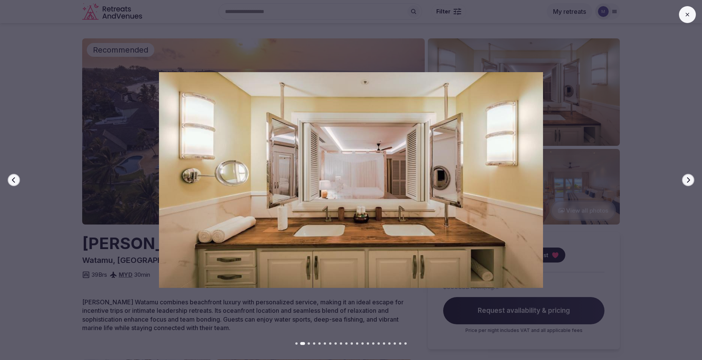
click at [690, 180] on icon "button" at bounding box center [688, 180] width 6 height 6
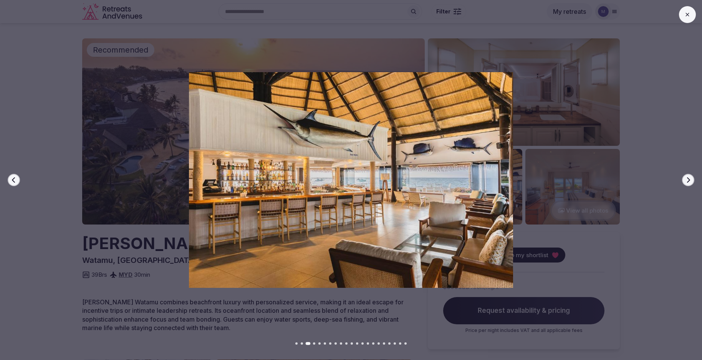
click at [690, 179] on icon "button" at bounding box center [688, 180] width 6 height 6
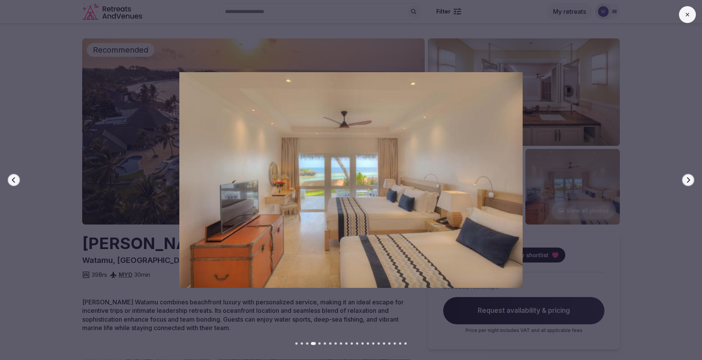
click at [691, 178] on icon "button" at bounding box center [688, 180] width 6 height 6
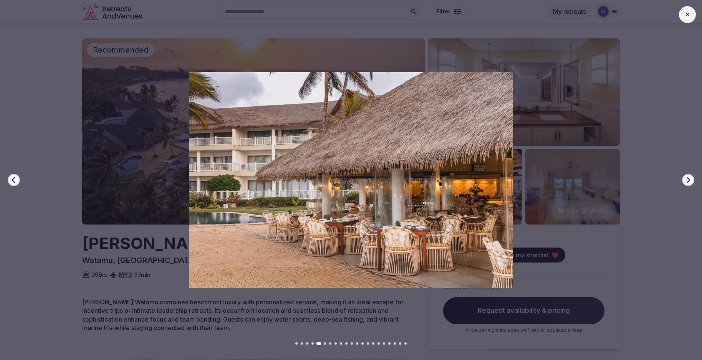
click at [691, 178] on icon "button" at bounding box center [688, 180] width 6 height 6
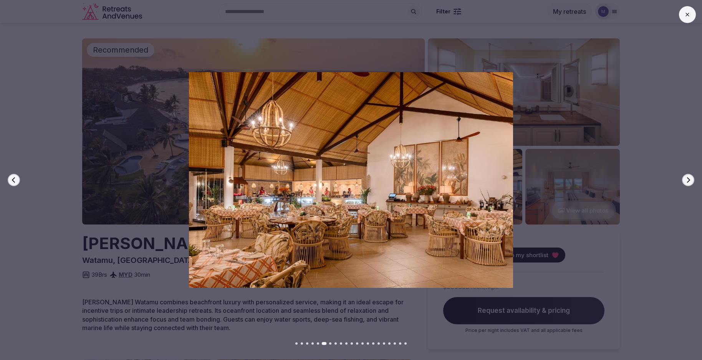
click at [691, 178] on icon "button" at bounding box center [688, 180] width 6 height 6
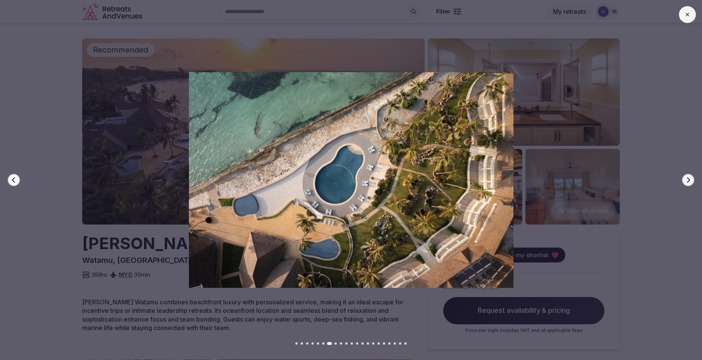
click at [691, 178] on icon "button" at bounding box center [688, 180] width 6 height 6
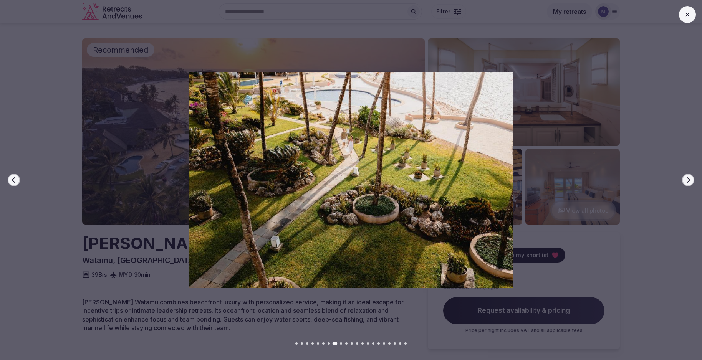
click at [691, 178] on icon "button" at bounding box center [688, 180] width 6 height 6
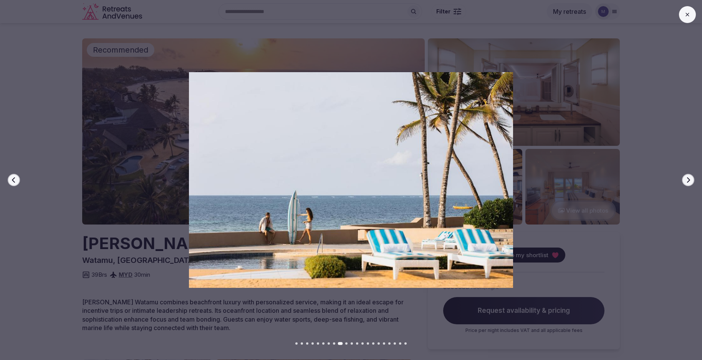
click at [691, 178] on icon "button" at bounding box center [688, 180] width 6 height 6
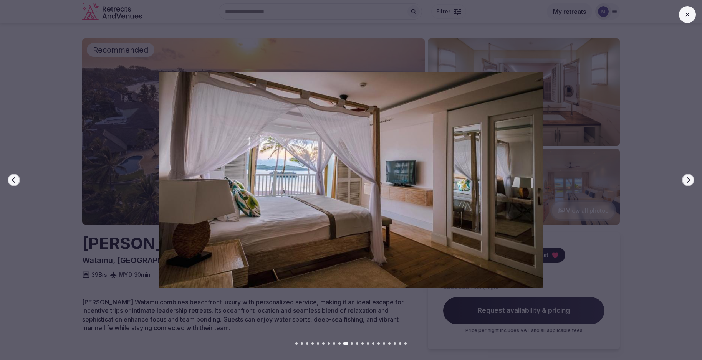
click at [690, 178] on icon "button" at bounding box center [688, 180] width 6 height 6
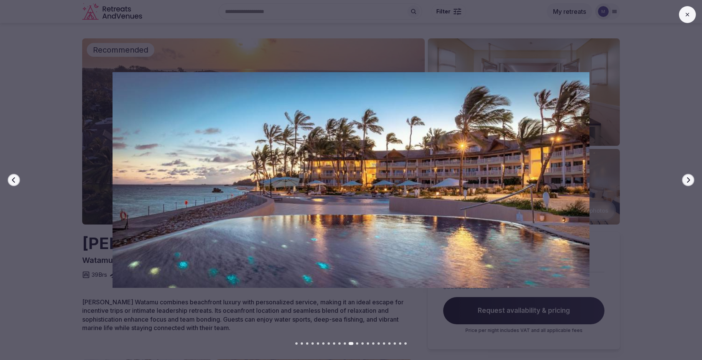
click at [690, 178] on icon "button" at bounding box center [688, 180] width 6 height 6
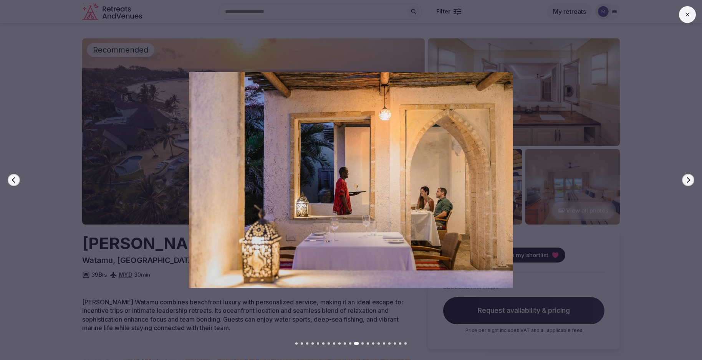
click at [691, 178] on icon "button" at bounding box center [688, 180] width 6 height 6
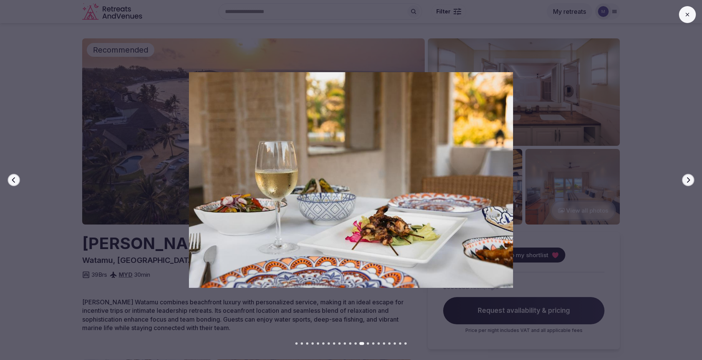
click at [691, 178] on button "Next slide" at bounding box center [688, 180] width 12 height 12
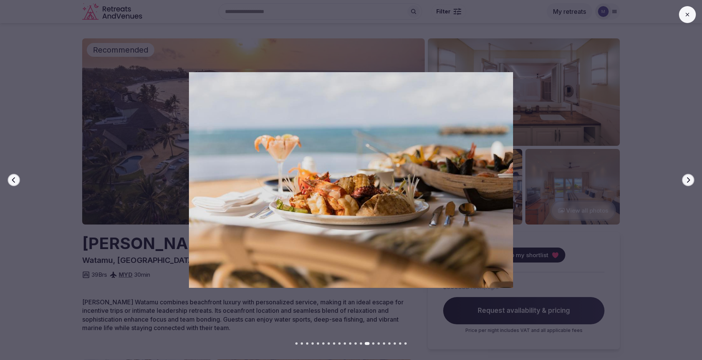
click at [691, 178] on button "Next slide" at bounding box center [688, 180] width 12 height 12
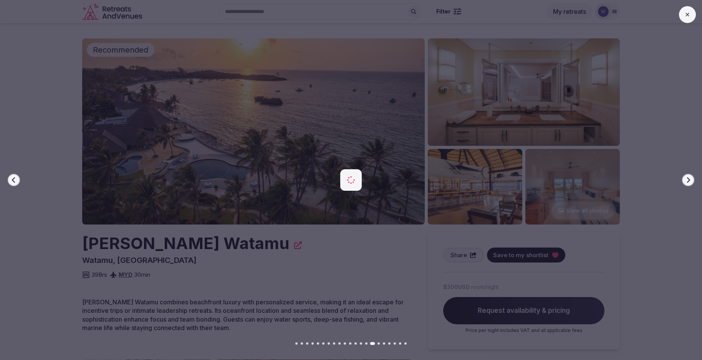
click at [692, 177] on button "Next slide" at bounding box center [688, 180] width 12 height 12
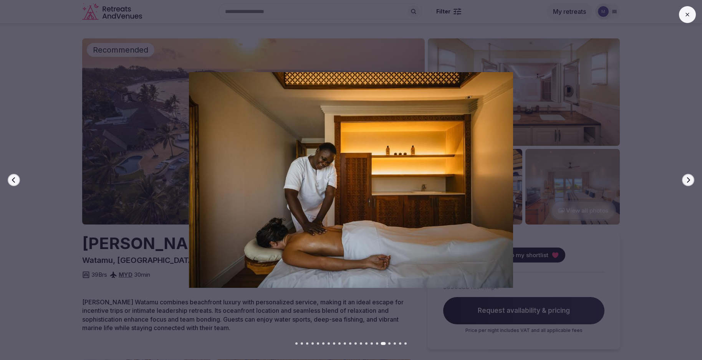
click at [695, 181] on div at bounding box center [348, 180] width 708 height 216
click at [693, 180] on button "Next slide" at bounding box center [688, 180] width 12 height 12
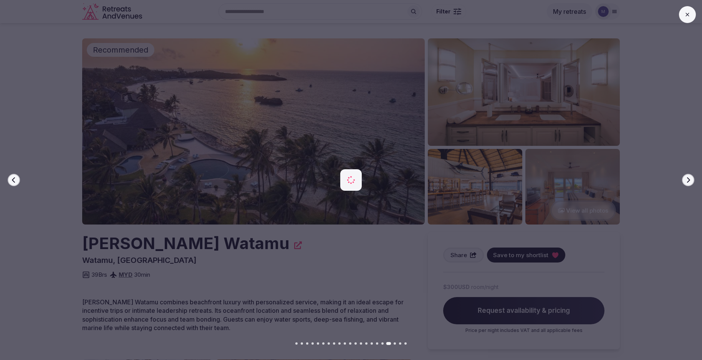
click at [693, 180] on button "Next slide" at bounding box center [688, 180] width 12 height 12
click at [665, 120] on div at bounding box center [348, 180] width 708 height 216
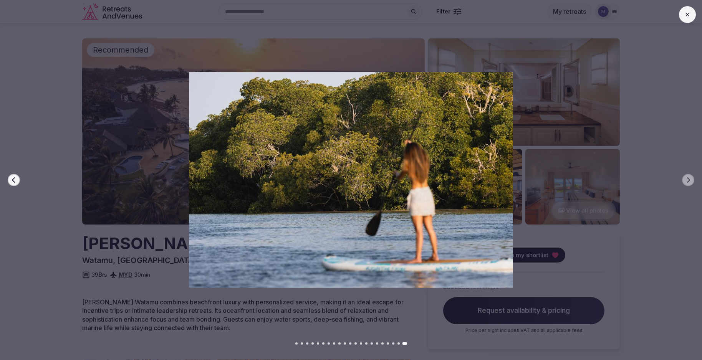
click at [689, 12] on icon at bounding box center [687, 15] width 6 height 6
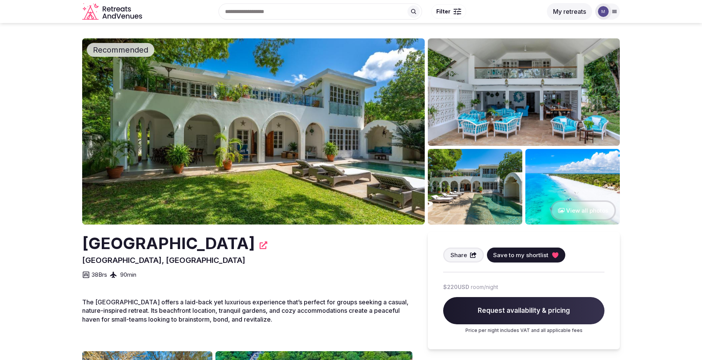
click at [257, 154] on img at bounding box center [253, 131] width 342 height 186
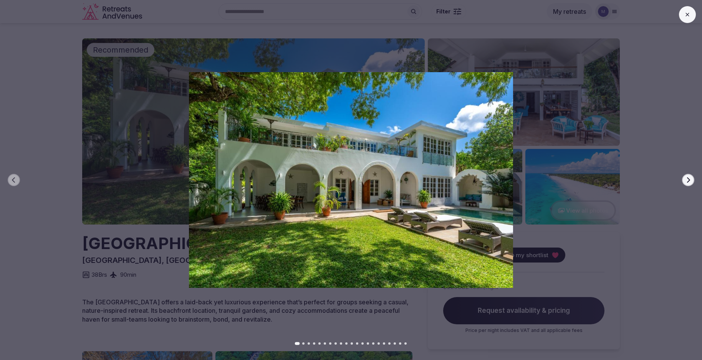
click at [688, 180] on icon "button" at bounding box center [688, 180] width 6 height 6
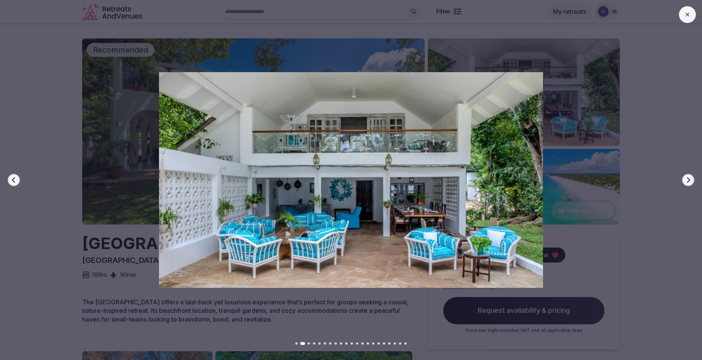
click at [688, 180] on icon "button" at bounding box center [688, 180] width 6 height 6
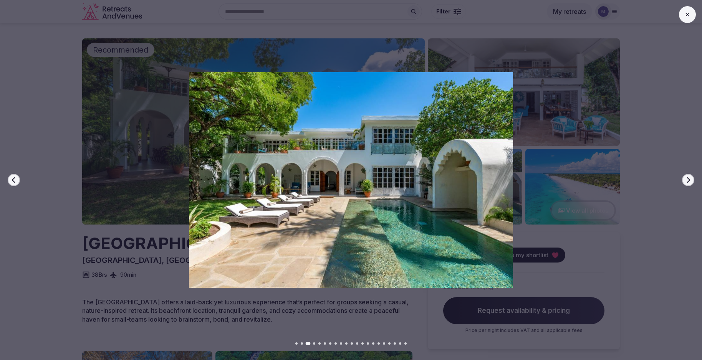
click at [688, 179] on icon "button" at bounding box center [688, 179] width 3 height 5
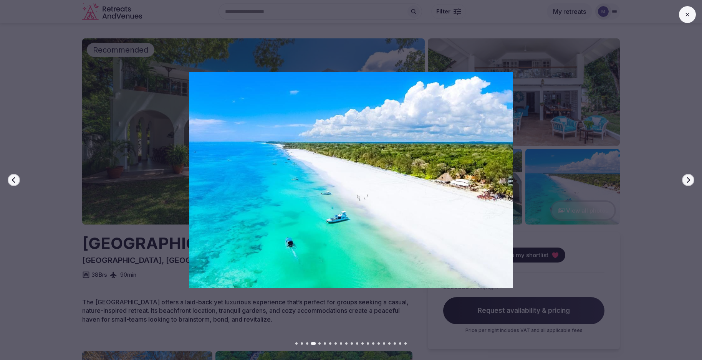
click at [689, 179] on icon "button" at bounding box center [688, 179] width 3 height 5
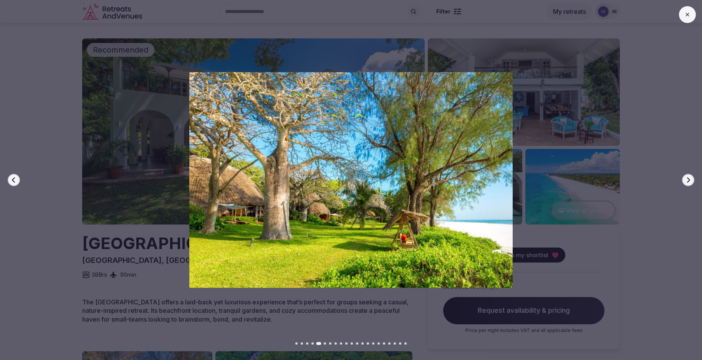
click at [689, 179] on icon "button" at bounding box center [688, 180] width 6 height 6
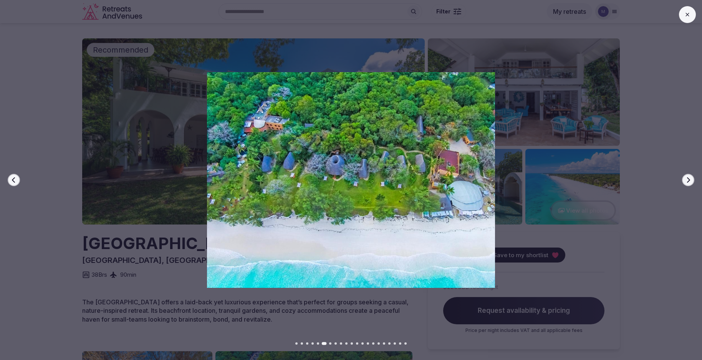
click at [689, 179] on icon "button" at bounding box center [688, 180] width 6 height 6
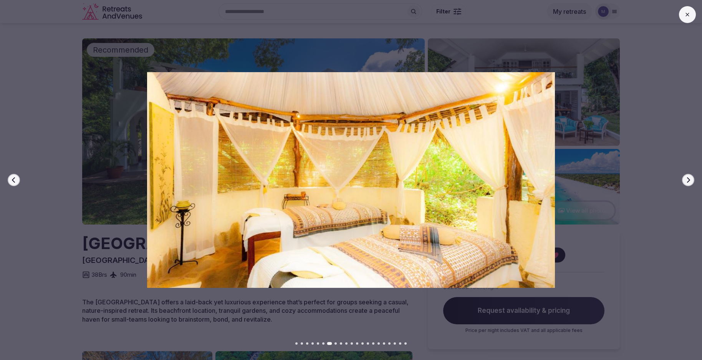
click at [689, 179] on icon "button" at bounding box center [688, 180] width 6 height 6
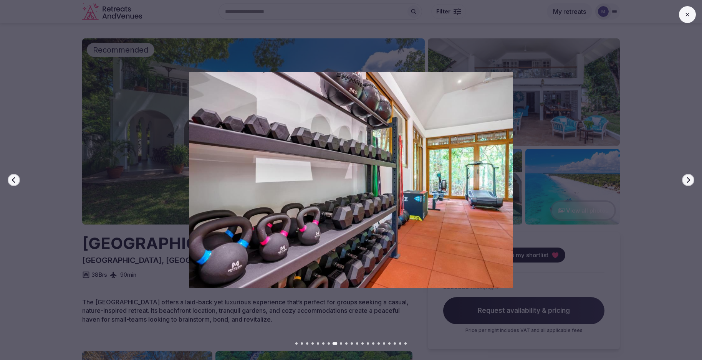
click at [689, 179] on icon "button" at bounding box center [688, 180] width 6 height 6
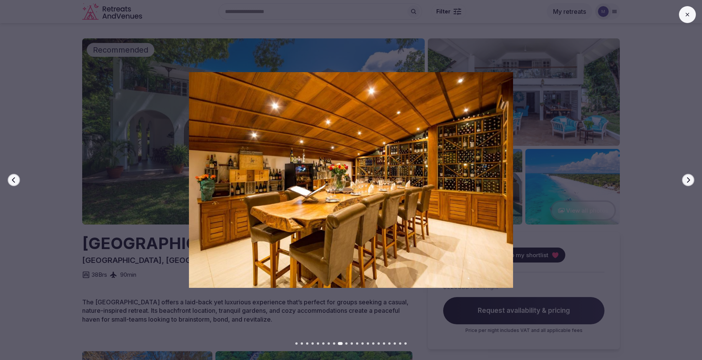
click at [690, 179] on icon "button" at bounding box center [688, 180] width 6 height 6
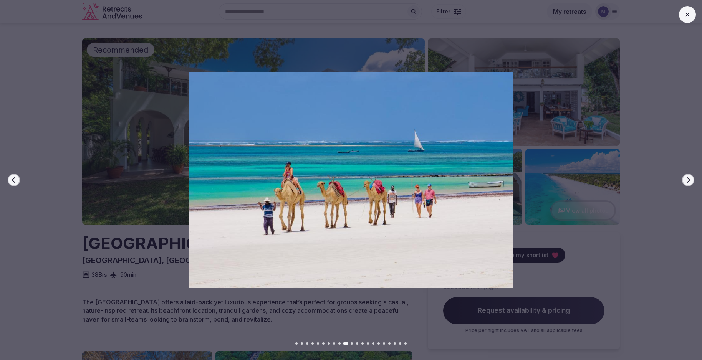
click at [690, 179] on icon "button" at bounding box center [688, 180] width 6 height 6
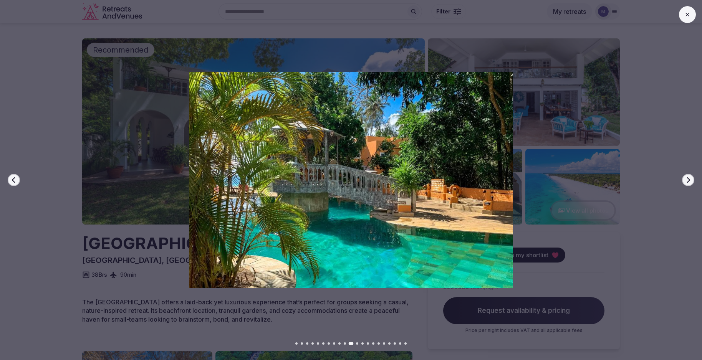
click at [690, 179] on icon "button" at bounding box center [688, 180] width 6 height 6
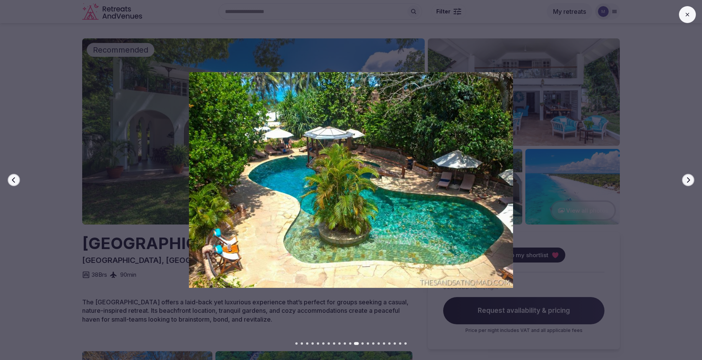
click at [690, 179] on icon "button" at bounding box center [688, 180] width 6 height 6
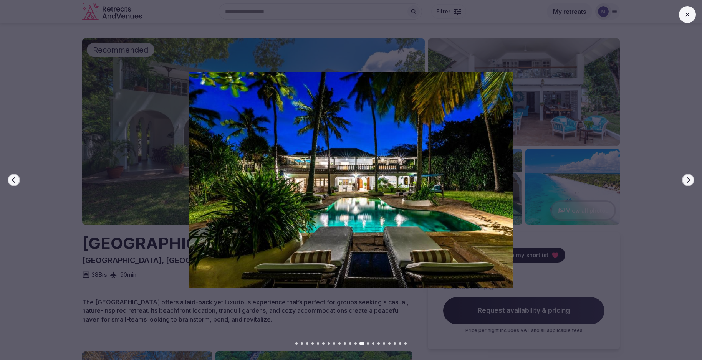
click at [690, 179] on icon "button" at bounding box center [688, 180] width 6 height 6
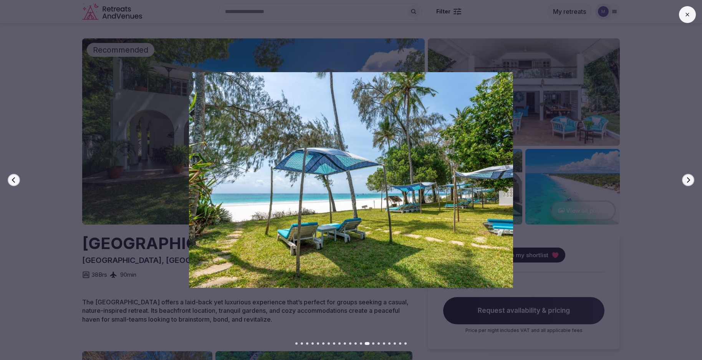
click at [690, 179] on icon "button" at bounding box center [688, 180] width 6 height 6
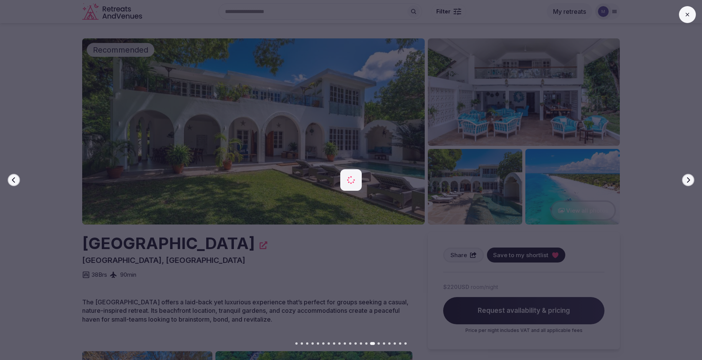
click at [690, 179] on icon "button" at bounding box center [688, 180] width 6 height 6
click at [691, 179] on icon "button" at bounding box center [688, 180] width 6 height 6
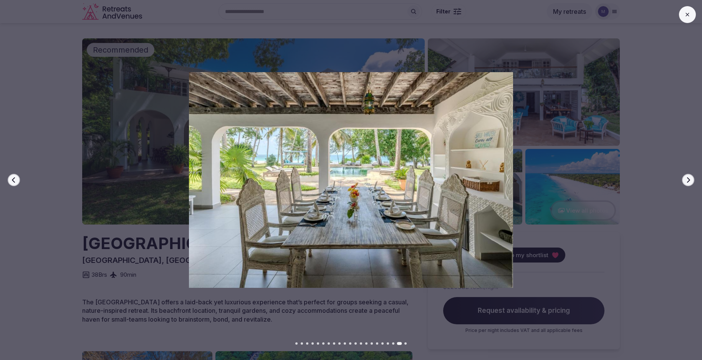
click at [691, 179] on icon "button" at bounding box center [688, 180] width 6 height 6
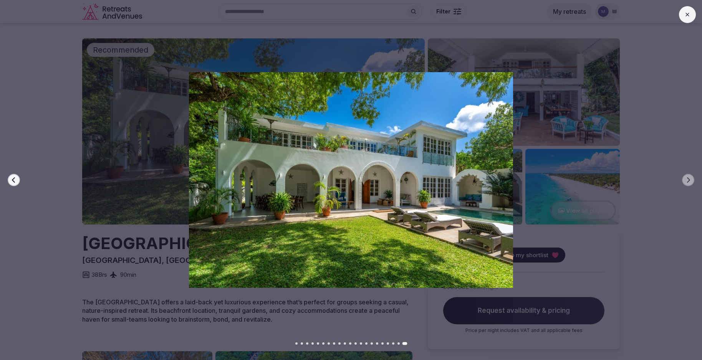
click at [687, 17] on icon at bounding box center [687, 15] width 6 height 6
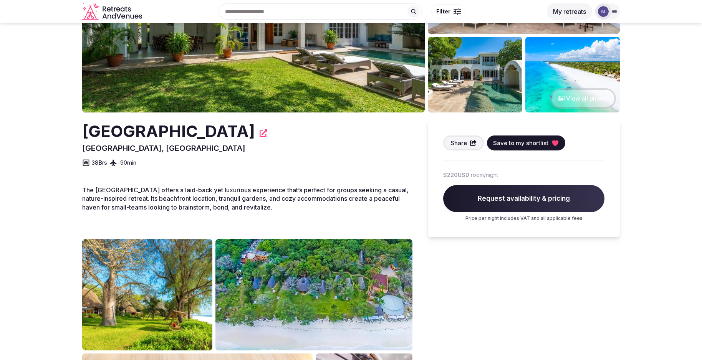
scroll to position [6, 0]
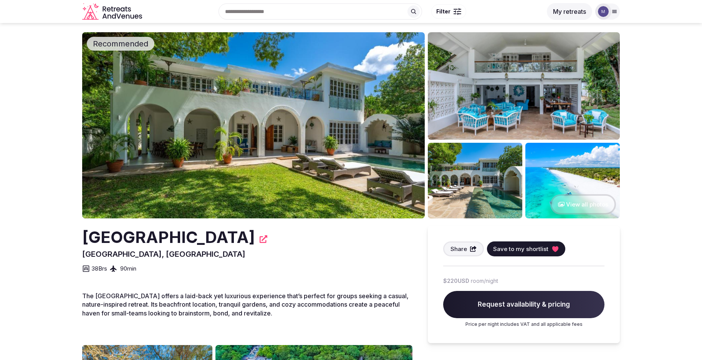
drag, startPoint x: 246, startPoint y: 237, endPoint x: 79, endPoint y: 236, distance: 167.4
click at [79, 236] on section "Recommended View all photos Nomad Beach Resort Diani Beach, Kenya Share Save to…" at bounding box center [351, 322] width 702 height 611
copy h2 "Nomad Beach Resort"
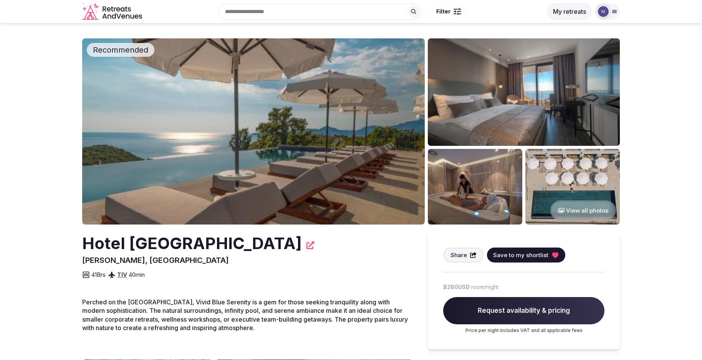
click at [314, 139] on img at bounding box center [253, 131] width 342 height 186
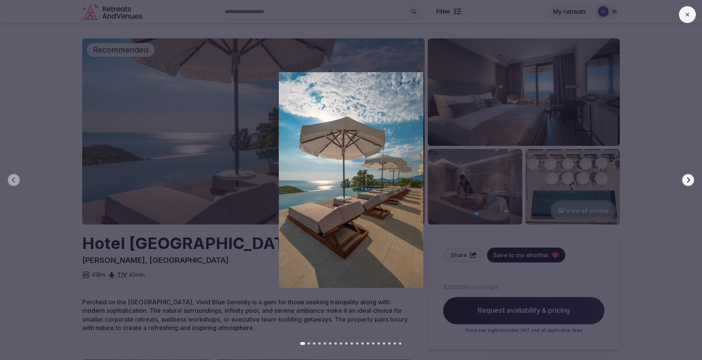
click at [685, 180] on icon "button" at bounding box center [688, 180] width 6 height 6
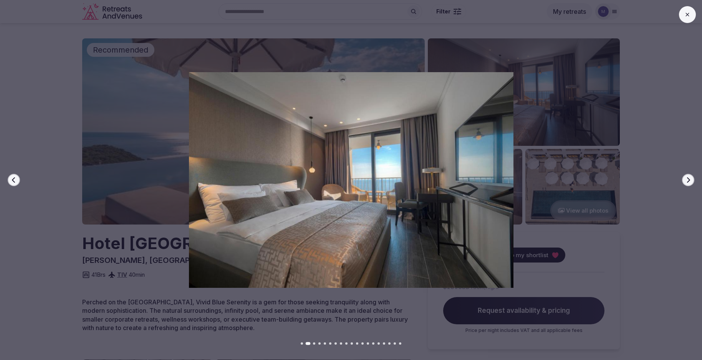
click at [685, 180] on icon "button" at bounding box center [688, 180] width 6 height 6
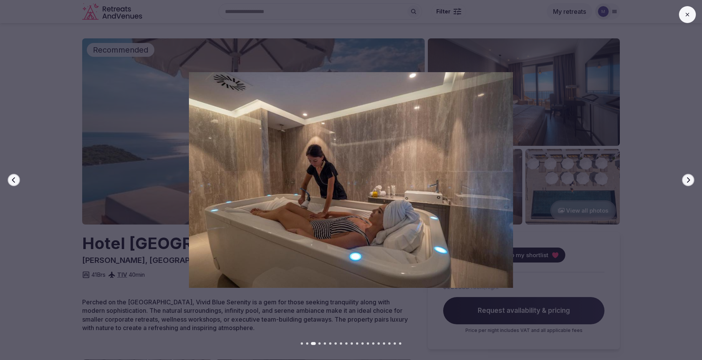
click at [685, 180] on icon "button" at bounding box center [688, 180] width 6 height 6
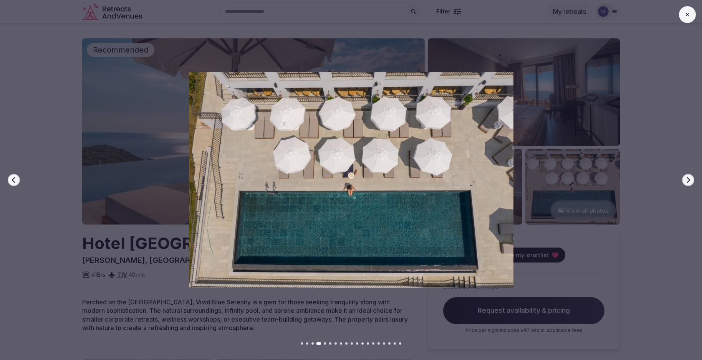
click at [685, 180] on icon "button" at bounding box center [688, 180] width 6 height 6
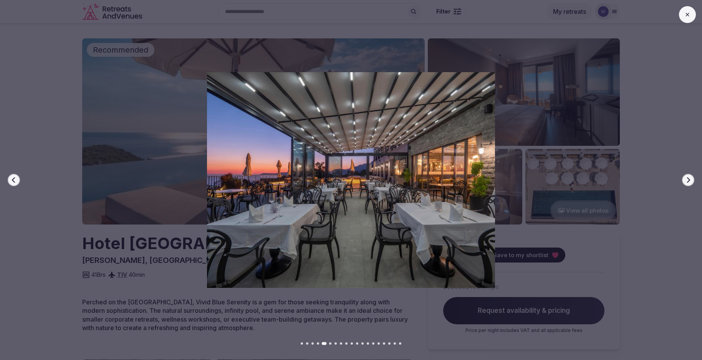
click at [685, 180] on icon "button" at bounding box center [688, 180] width 6 height 6
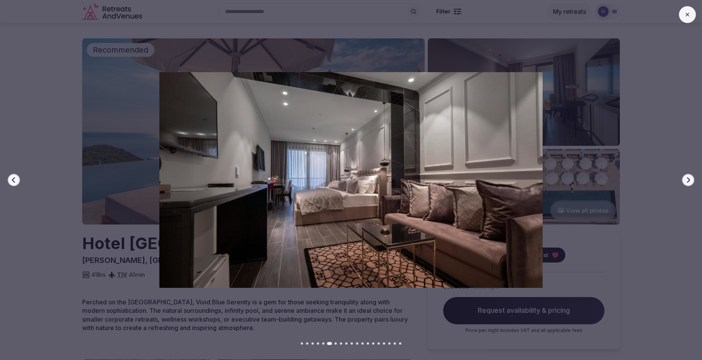
click at [685, 180] on icon "button" at bounding box center [688, 180] width 6 height 6
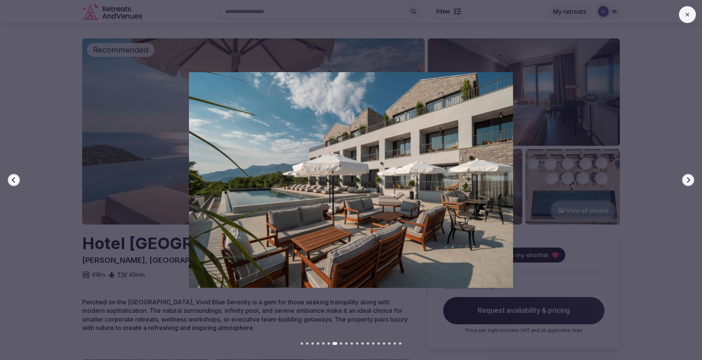
click at [685, 180] on icon "button" at bounding box center [688, 180] width 6 height 6
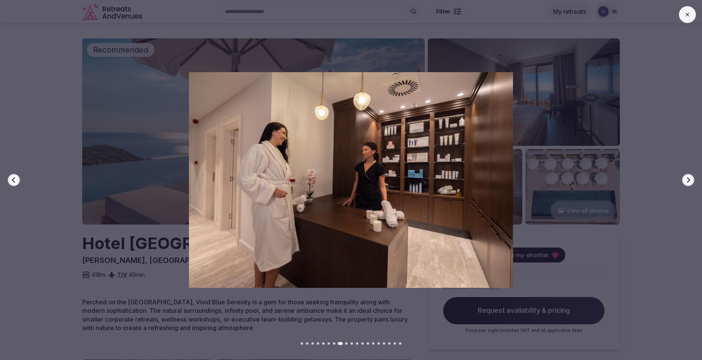
click at [685, 180] on icon "button" at bounding box center [688, 180] width 6 height 6
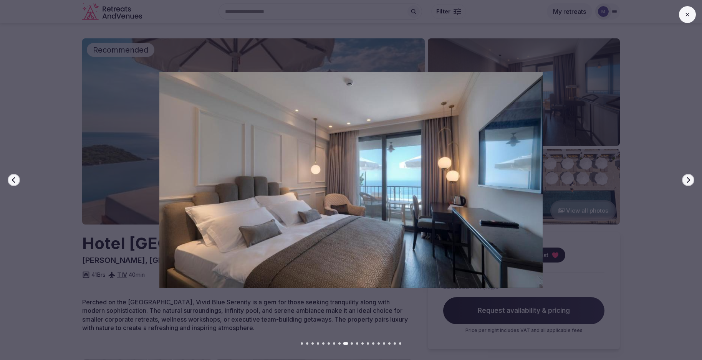
click at [685, 180] on icon "button" at bounding box center [688, 180] width 6 height 6
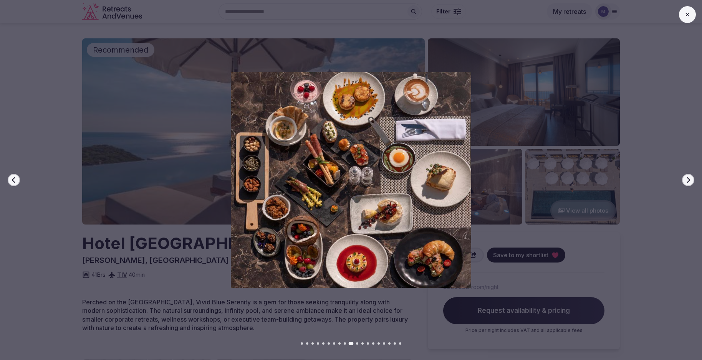
click at [685, 180] on icon "button" at bounding box center [688, 180] width 6 height 6
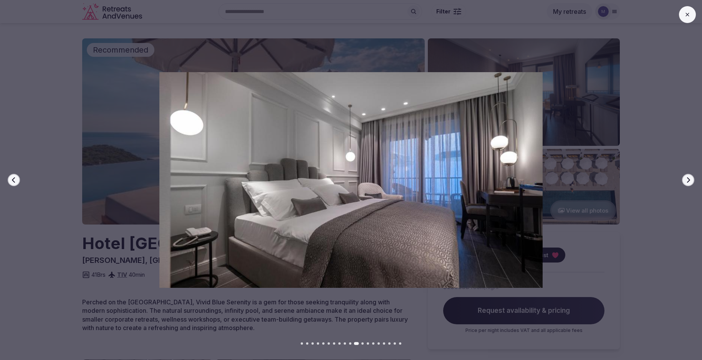
click at [685, 180] on icon "button" at bounding box center [688, 180] width 6 height 6
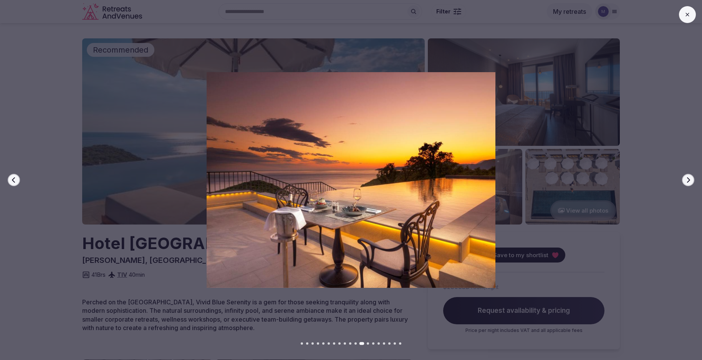
click at [685, 179] on icon "button" at bounding box center [688, 180] width 6 height 6
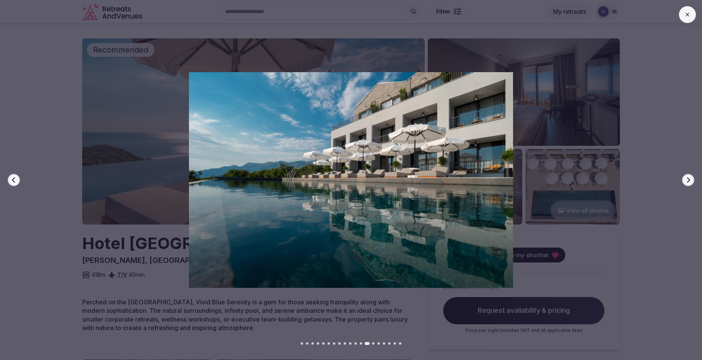
click at [685, 179] on icon "button" at bounding box center [688, 180] width 6 height 6
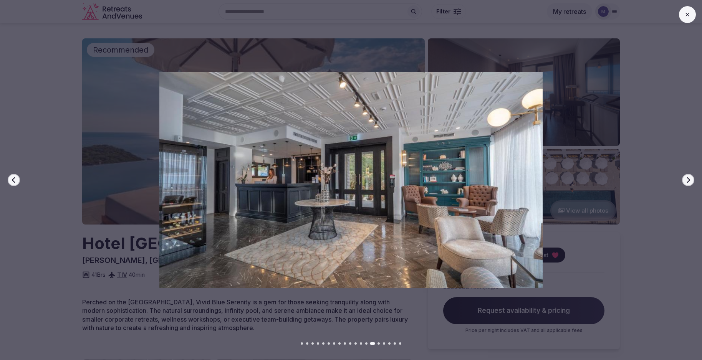
click at [685, 179] on icon "button" at bounding box center [688, 180] width 6 height 6
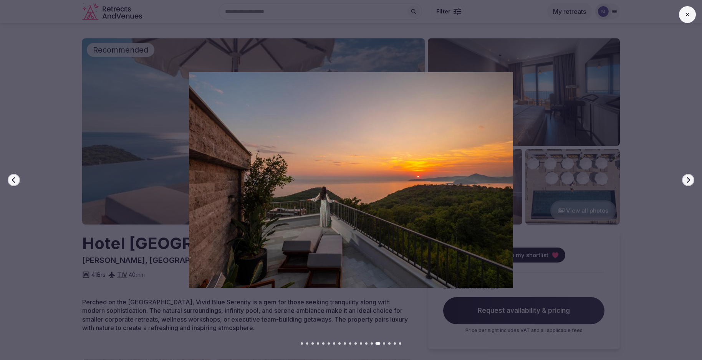
click at [685, 179] on icon "button" at bounding box center [688, 180] width 6 height 6
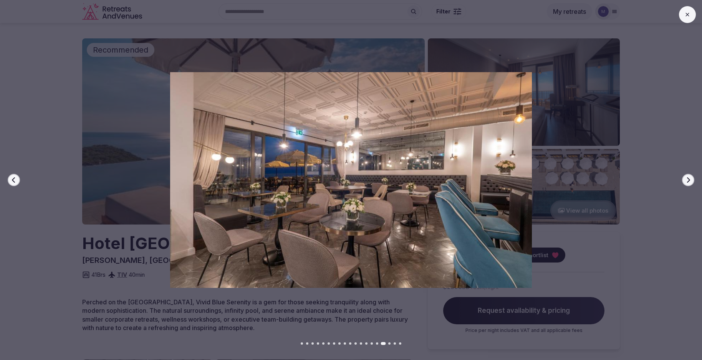
click at [685, 179] on icon "button" at bounding box center [688, 180] width 6 height 6
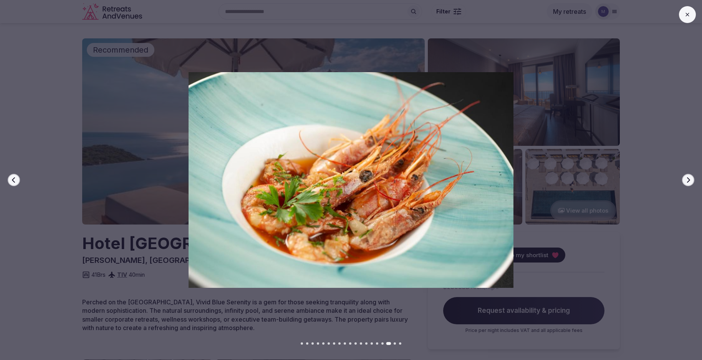
click at [685, 179] on icon "button" at bounding box center [688, 180] width 6 height 6
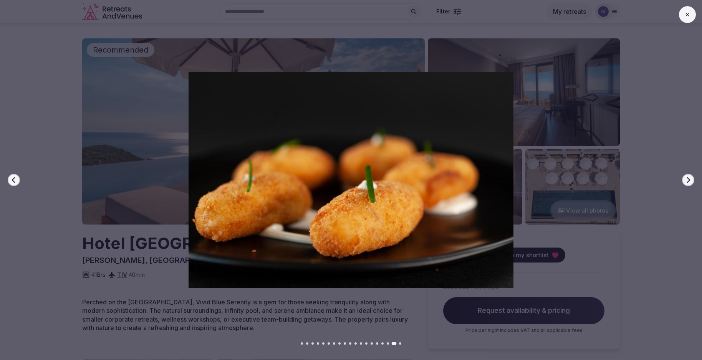
click at [685, 179] on icon "button" at bounding box center [688, 180] width 6 height 6
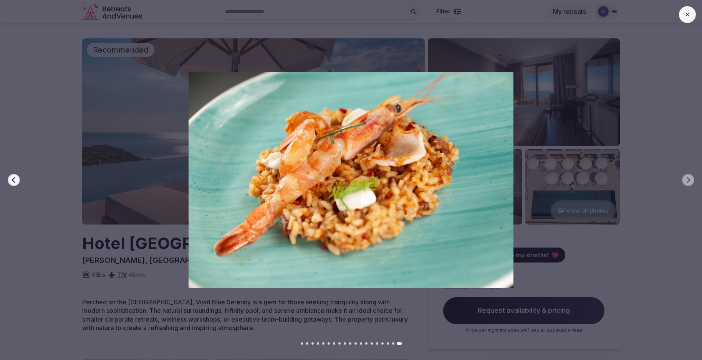
click at [683, 12] on button at bounding box center [687, 14] width 17 height 17
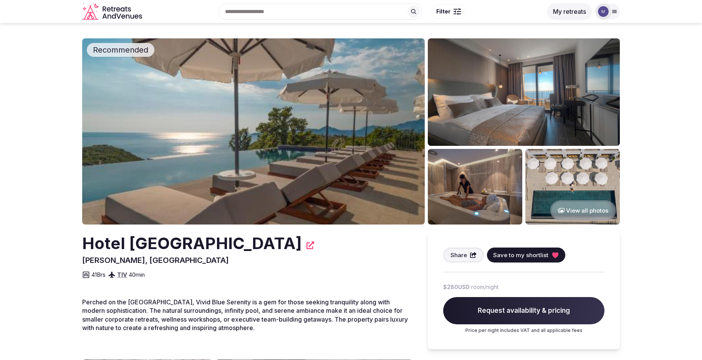
drag, startPoint x: 331, startPoint y: 245, endPoint x: 83, endPoint y: 238, distance: 248.5
click at [83, 238] on h2 "Hotel [GEOGRAPHIC_DATA]" at bounding box center [192, 243] width 220 height 23
copy h2 "Hotel [GEOGRAPHIC_DATA]"
